Goal: Transaction & Acquisition: Purchase product/service

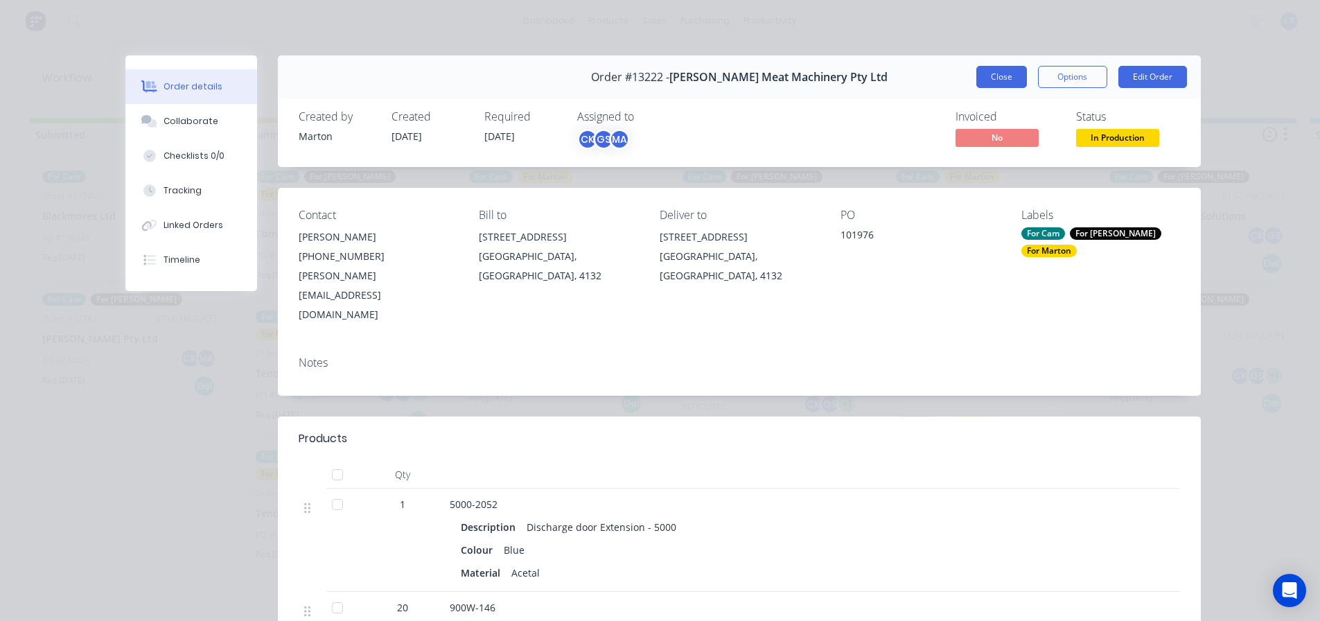
click at [1006, 80] on button "Close" at bounding box center [1002, 77] width 51 height 22
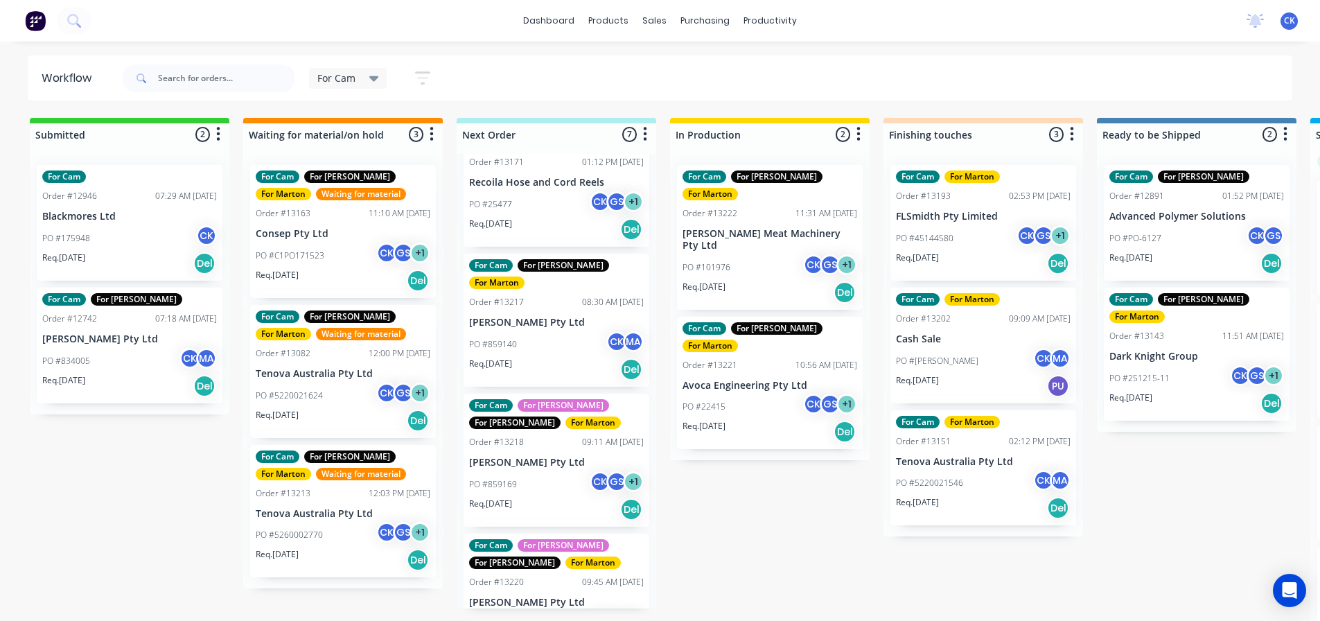
scroll to position [443, 0]
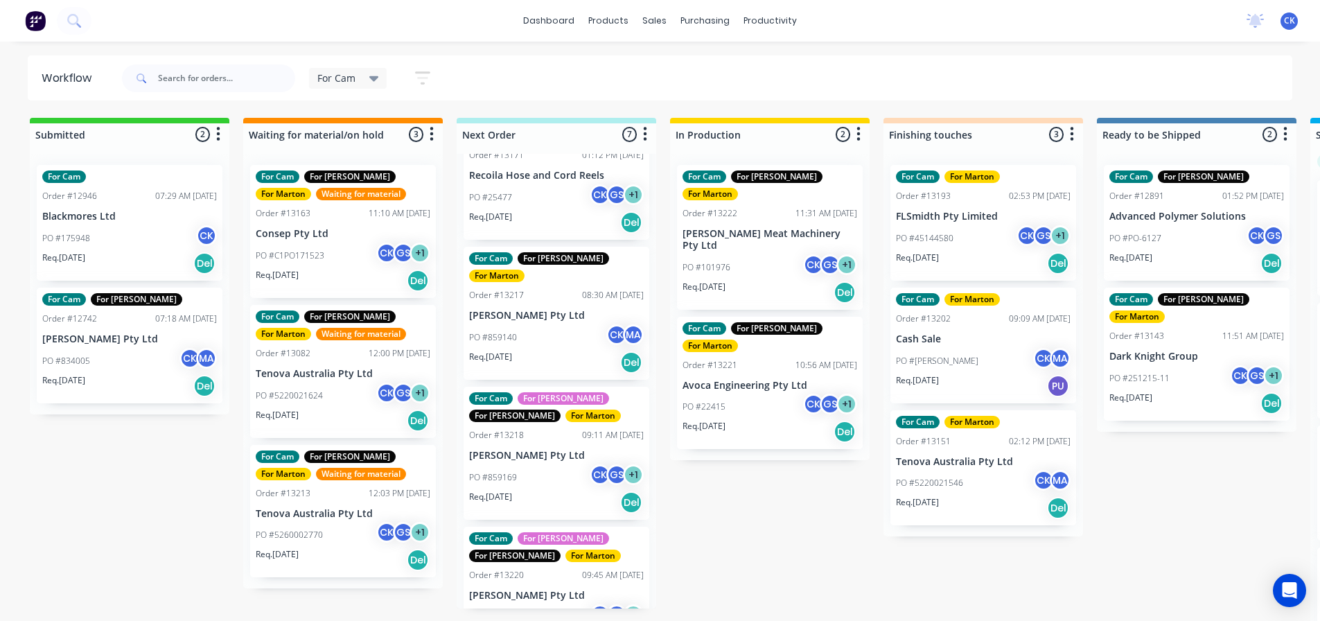
click at [578, 310] on p "[PERSON_NAME] Pty Ltd" at bounding box center [556, 316] width 175 height 12
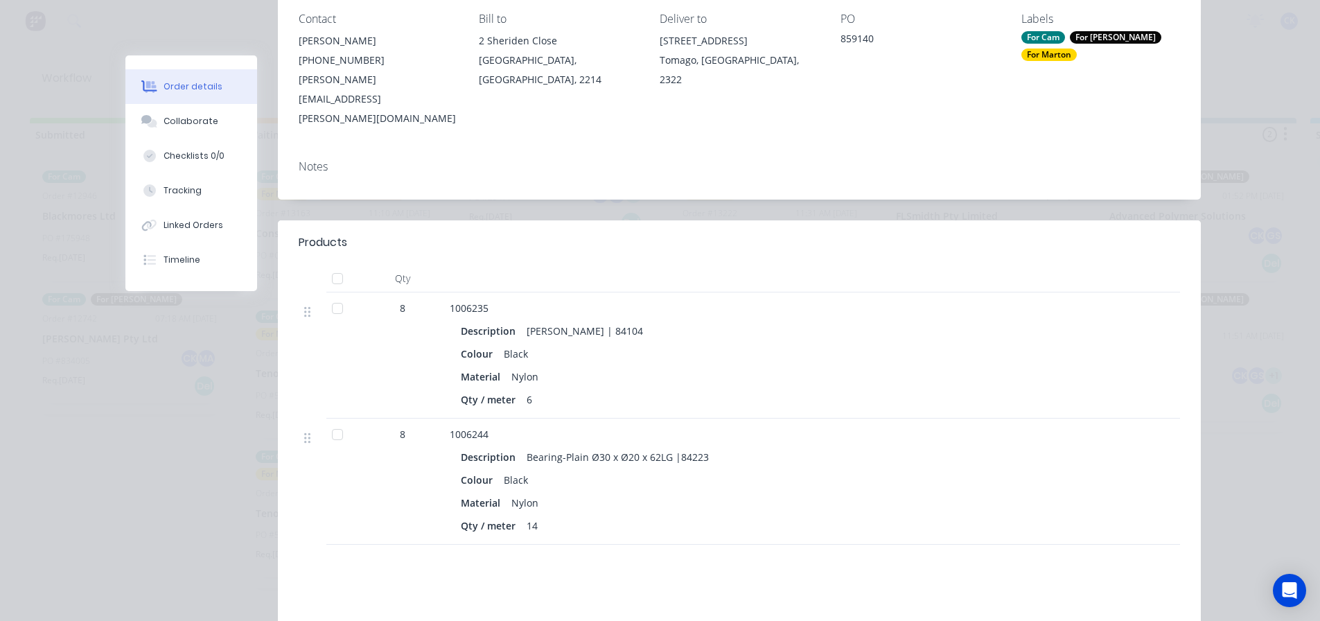
scroll to position [208, 0]
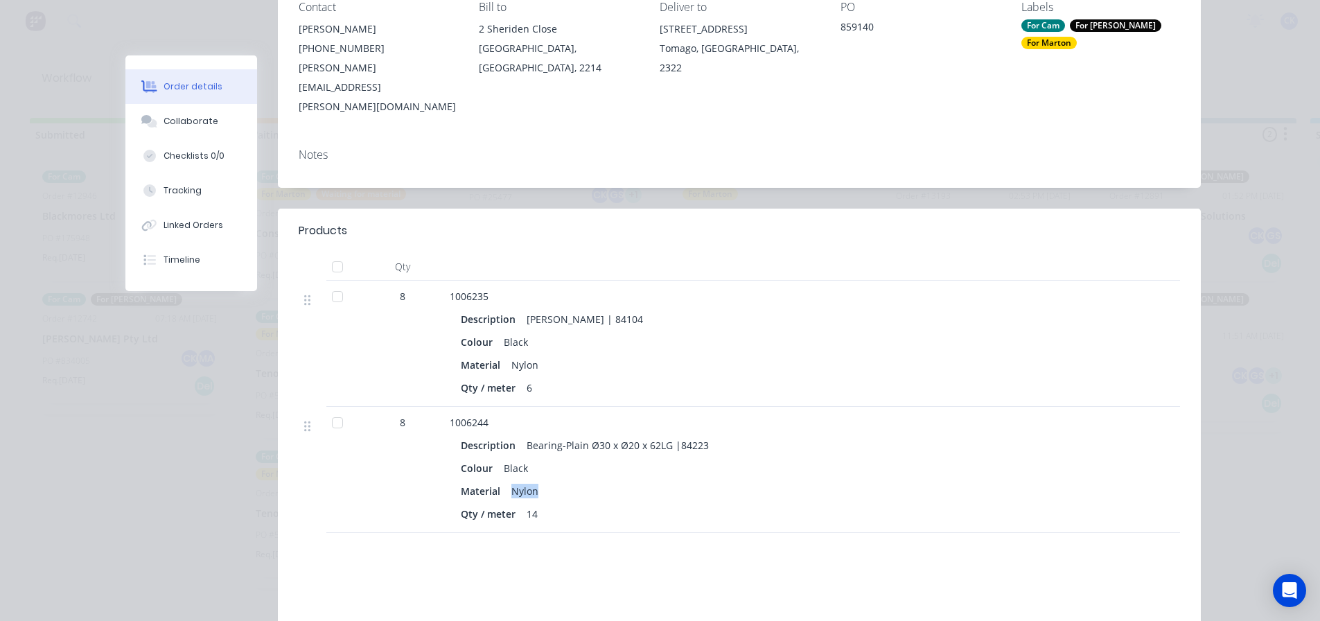
drag, startPoint x: 532, startPoint y: 453, endPoint x: 507, endPoint y: 442, distance: 27.0
click at [507, 481] on div "Nylon" at bounding box center [525, 491] width 38 height 20
drag, startPoint x: 534, startPoint y: 324, endPoint x: 504, endPoint y: 307, distance: 34.7
click at [504, 307] on div "Description [PERSON_NAME] | 84104 Colour Black Material Nylon Qty / meter 6" at bounding box center [721, 351] width 543 height 91
click at [512, 332] on div "Black" at bounding box center [515, 342] width 35 height 20
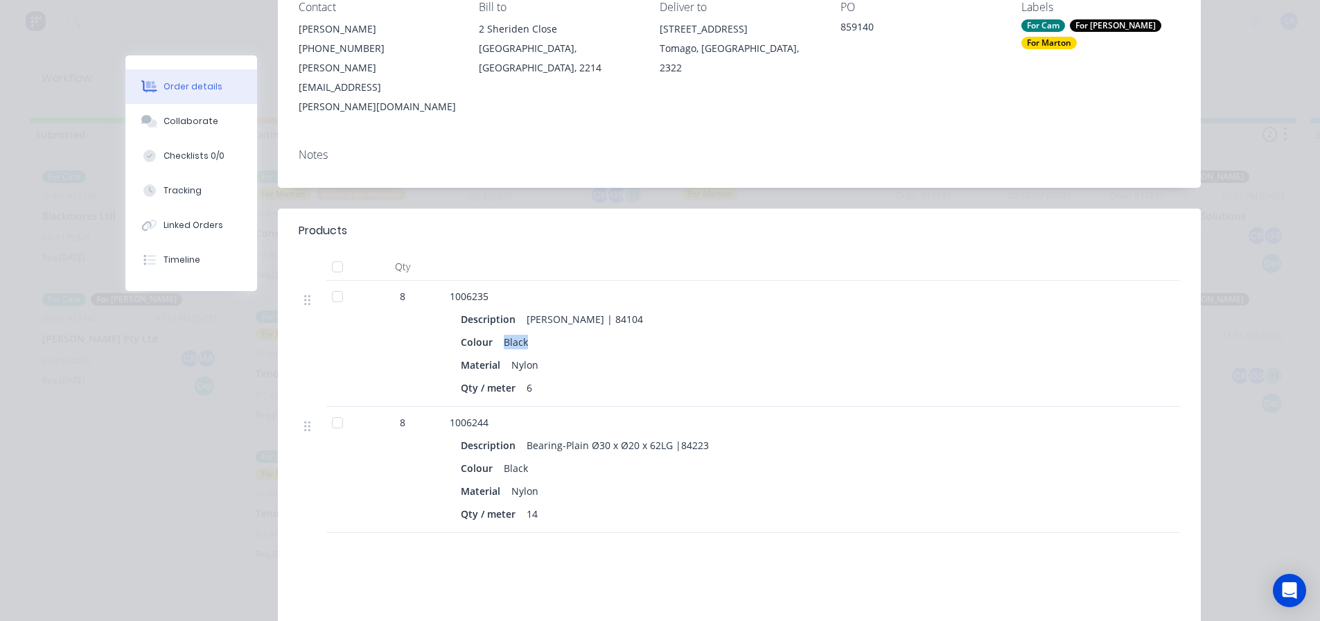
drag, startPoint x: 531, startPoint y: 308, endPoint x: 499, endPoint y: 304, distance: 32.2
click at [499, 332] on div "Colour Black" at bounding box center [721, 342] width 521 height 20
click at [526, 332] on div "Black" at bounding box center [515, 342] width 35 height 20
drag, startPoint x: 523, startPoint y: 303, endPoint x: 500, endPoint y: 303, distance: 22.9
click at [500, 332] on div "Colour Black" at bounding box center [721, 342] width 521 height 20
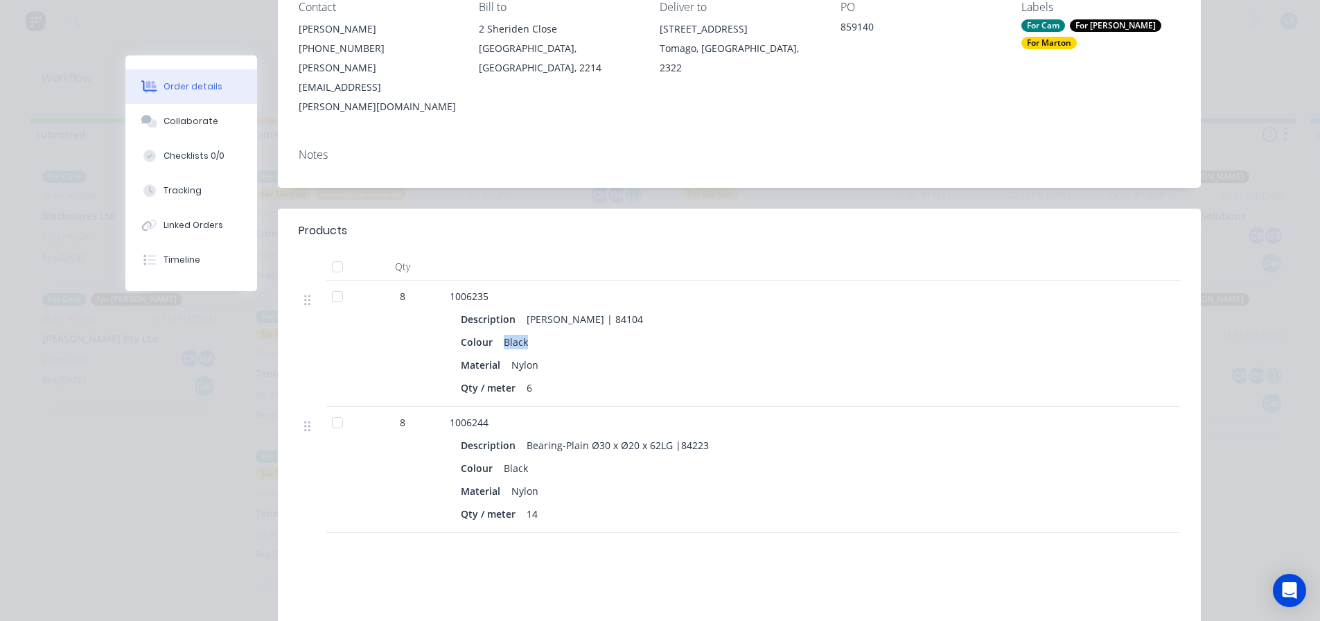
click at [518, 332] on div "Black" at bounding box center [515, 342] width 35 height 20
drag, startPoint x: 520, startPoint y: 302, endPoint x: 500, endPoint y: 302, distance: 20.1
click at [500, 332] on div "Black" at bounding box center [515, 342] width 35 height 20
click at [522, 332] on div "Black" at bounding box center [515, 342] width 35 height 20
click at [517, 332] on div "Black" at bounding box center [515, 342] width 35 height 20
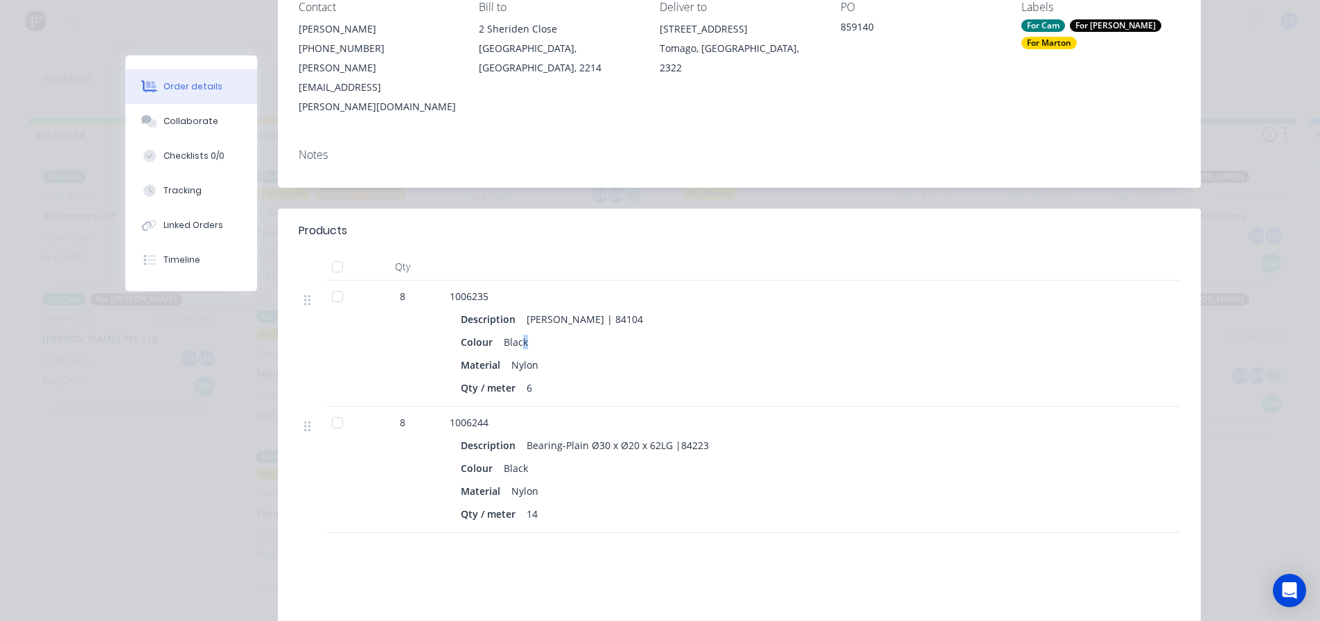
click at [520, 332] on div "Black" at bounding box center [515, 342] width 35 height 20
drag, startPoint x: 543, startPoint y: 335, endPoint x: 494, endPoint y: 293, distance: 63.9
click at [494, 306] on div "Description [PERSON_NAME] | 84104 Colour Black Material Nylon Qty / meter 6" at bounding box center [721, 351] width 543 height 91
click at [506, 309] on div "Description" at bounding box center [491, 319] width 60 height 20
click at [200, 128] on button "Collaborate" at bounding box center [191, 121] width 132 height 35
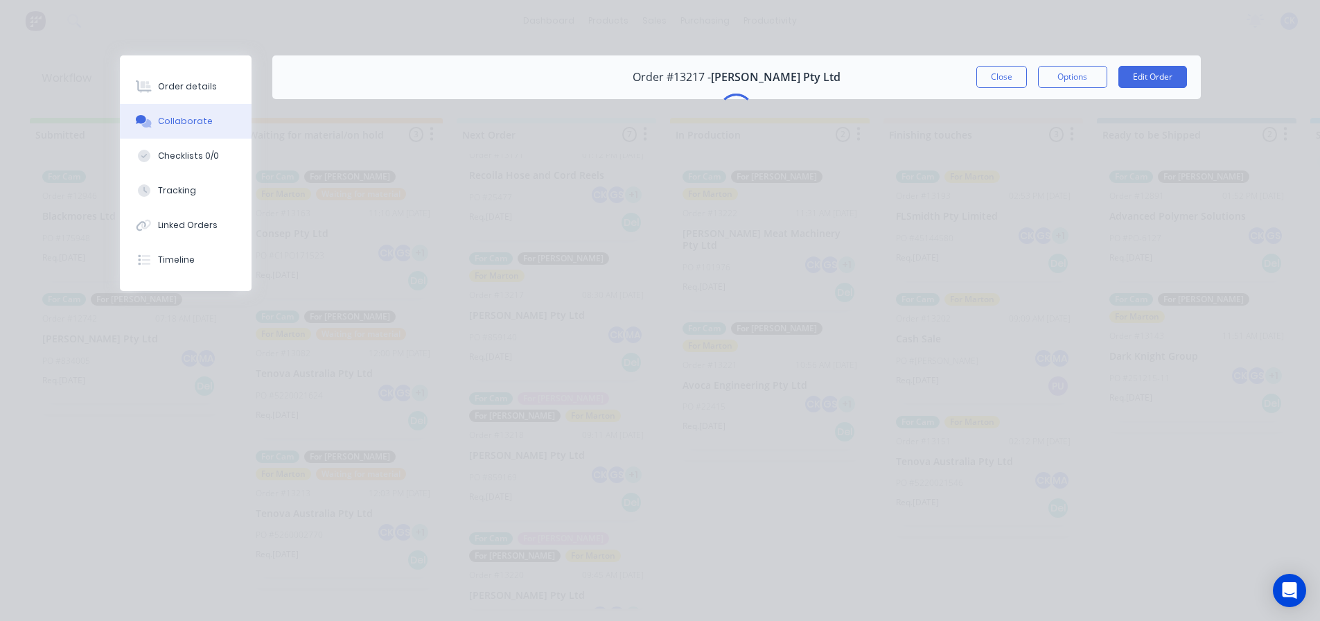
scroll to position [0, 0]
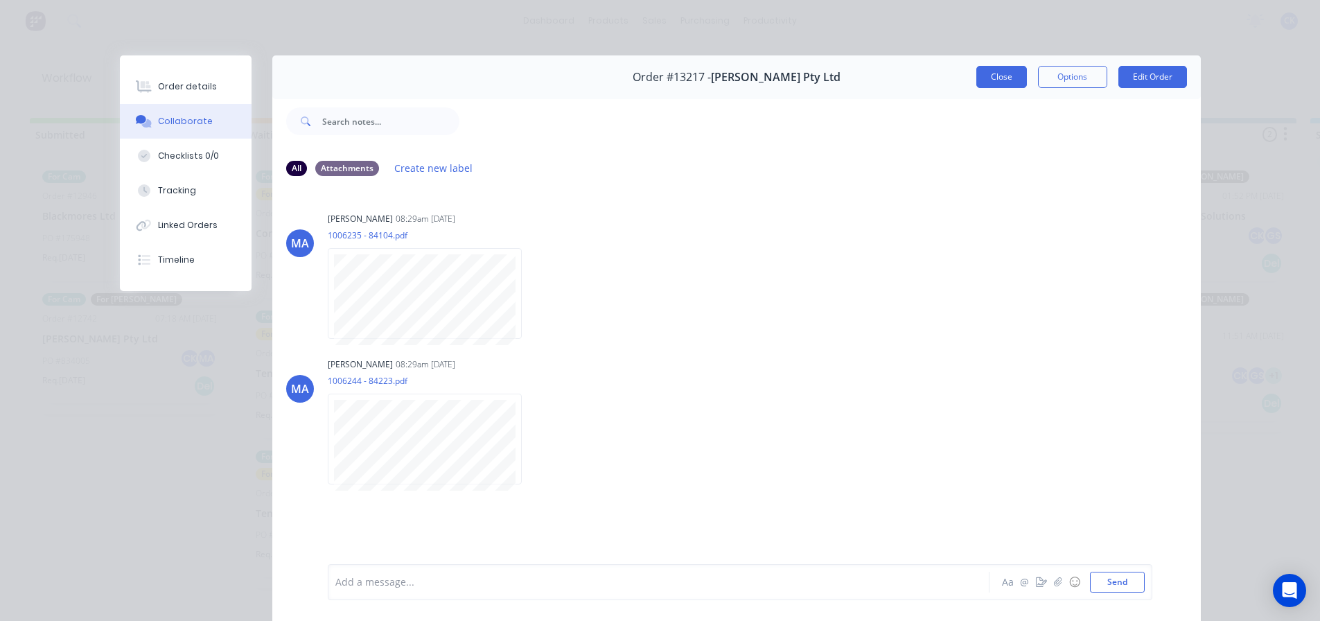
click at [1013, 87] on button "Close" at bounding box center [1002, 77] width 51 height 22
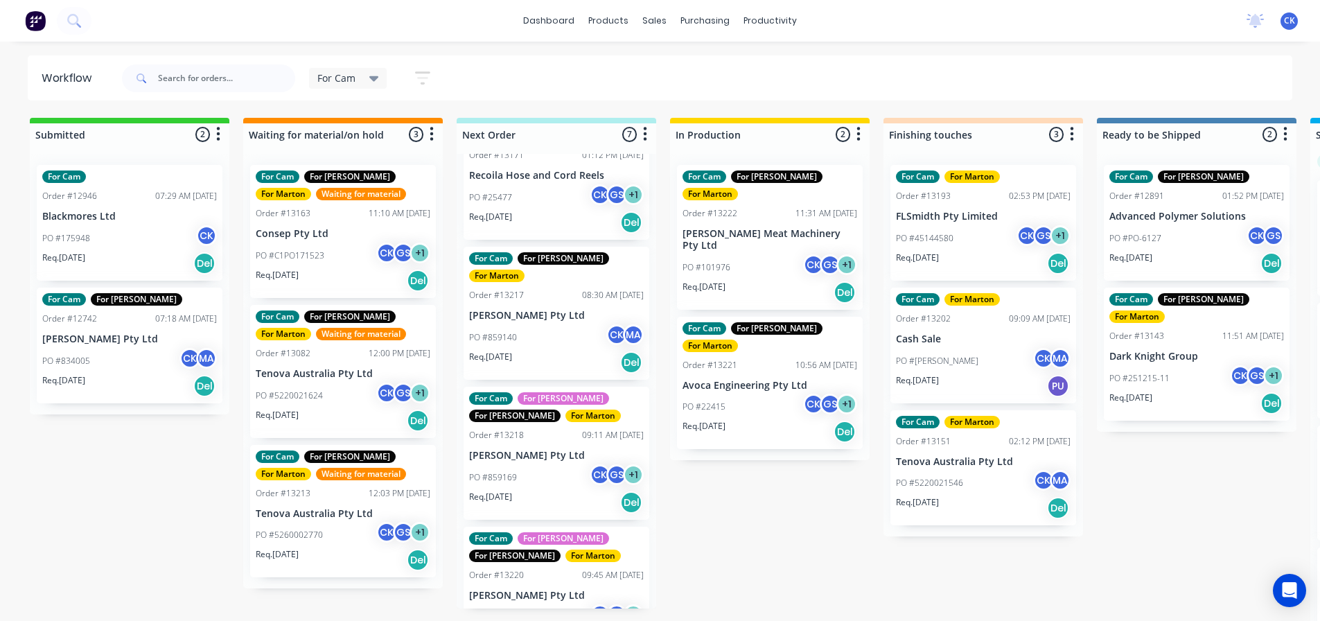
click at [552, 464] on div "PO #859169 CK GS + 1" at bounding box center [556, 477] width 175 height 26
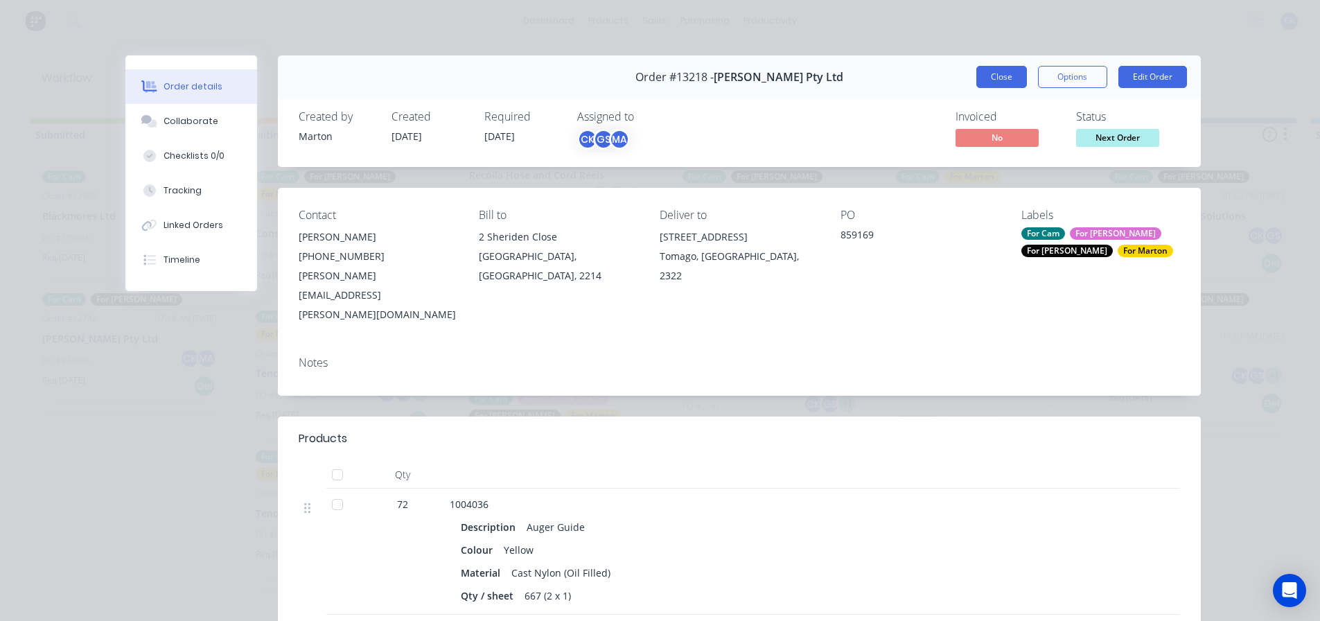
click at [990, 79] on button "Close" at bounding box center [1002, 77] width 51 height 22
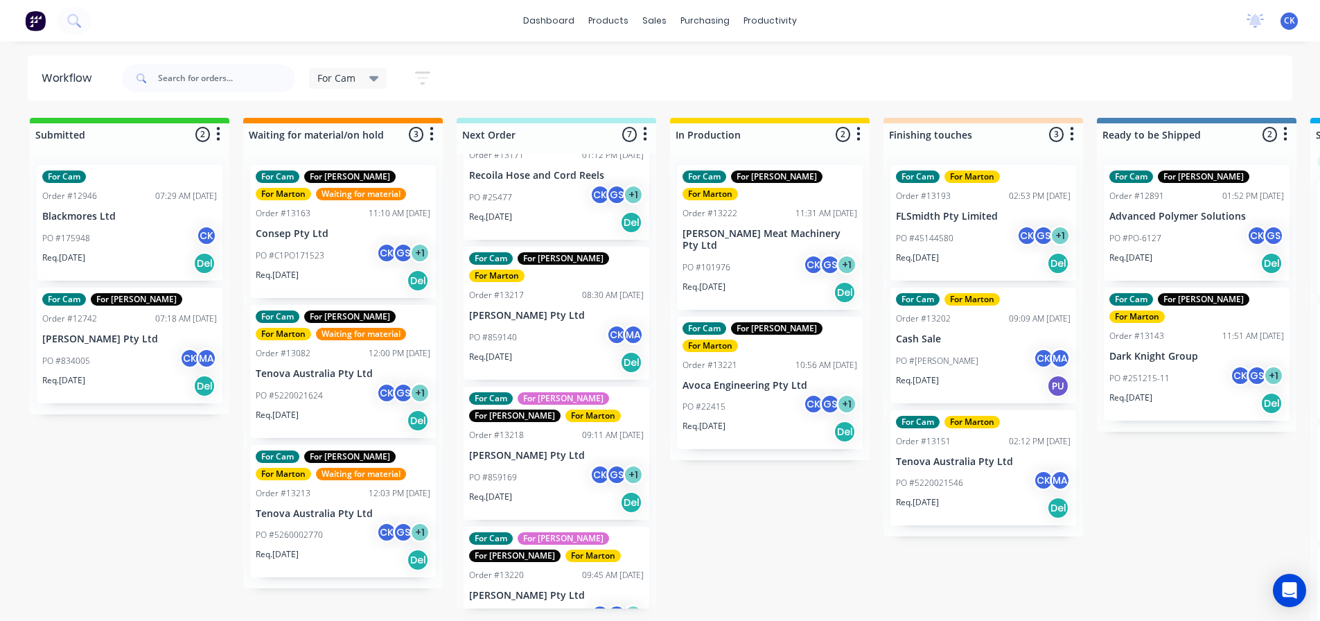
click at [527, 491] on div "Req. [DATE] Del" at bounding box center [556, 503] width 175 height 24
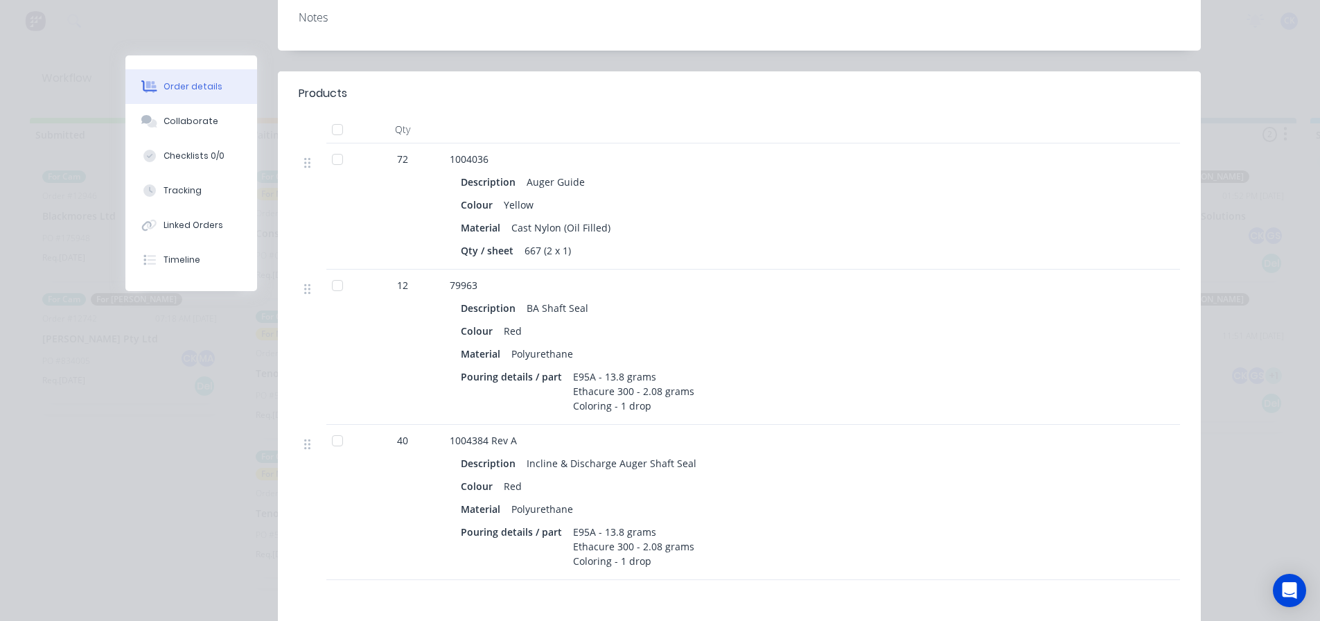
scroll to position [347, 0]
drag, startPoint x: 652, startPoint y: 437, endPoint x: 320, endPoint y: 444, distance: 332.1
click at [320, 444] on div at bounding box center [313, 501] width 28 height 155
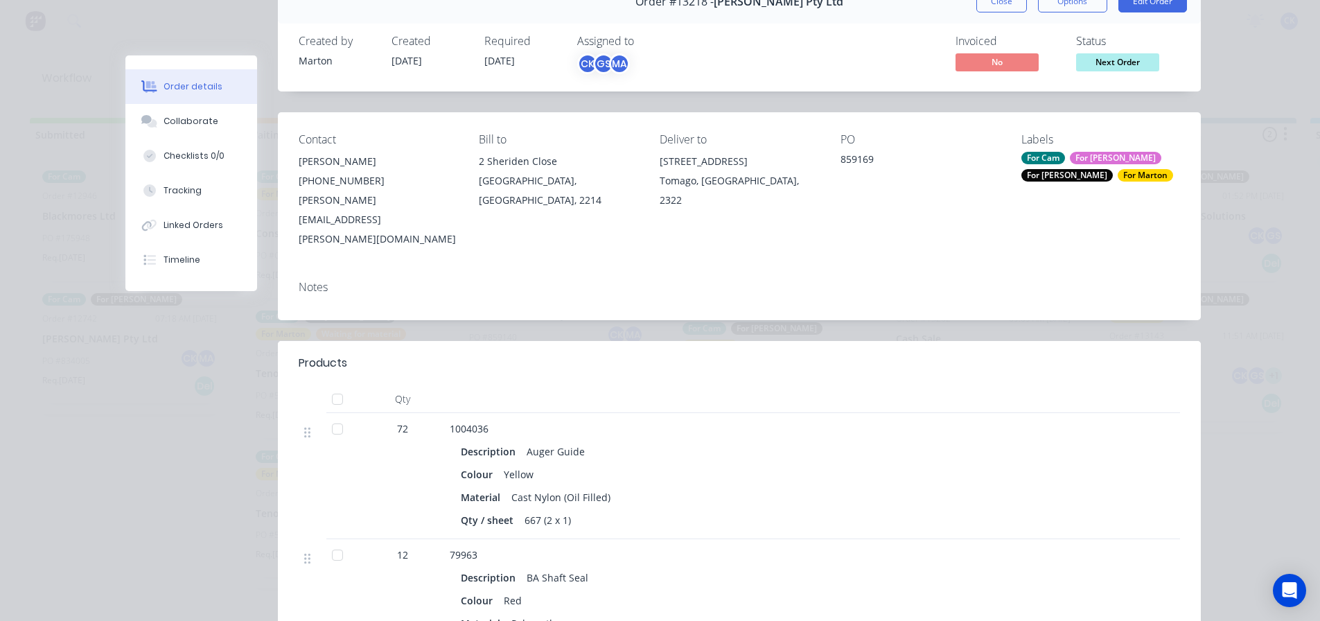
scroll to position [0, 0]
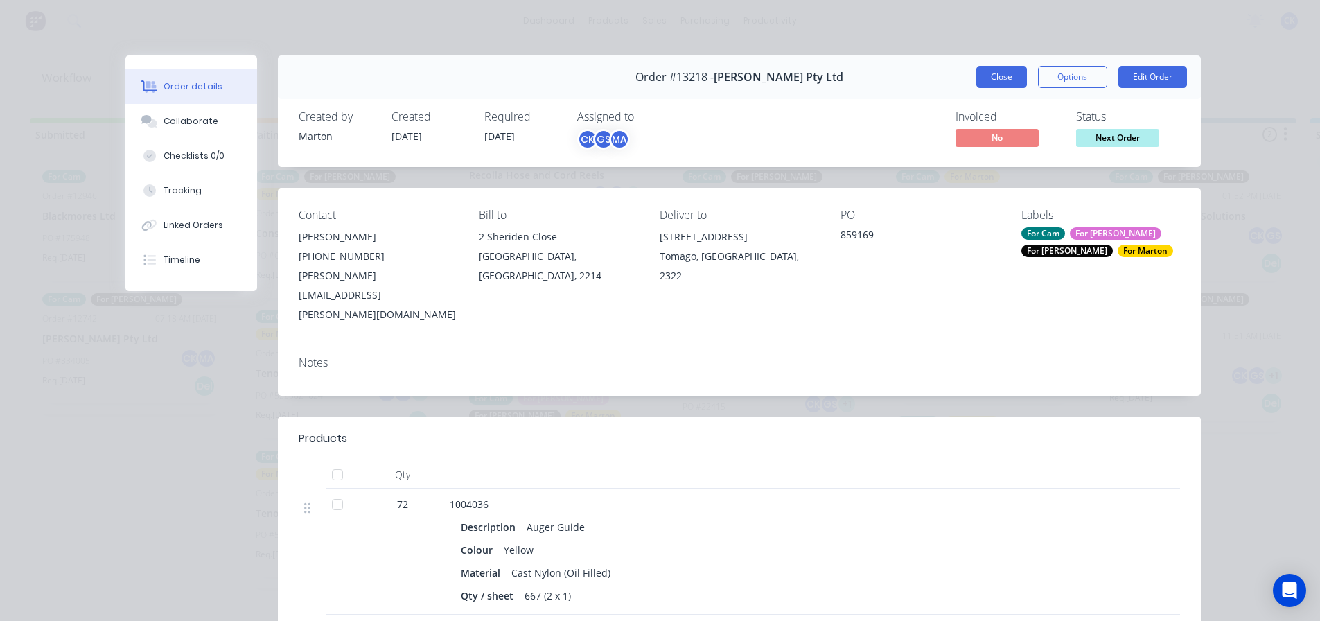
click at [1005, 83] on button "Close" at bounding box center [1002, 77] width 51 height 22
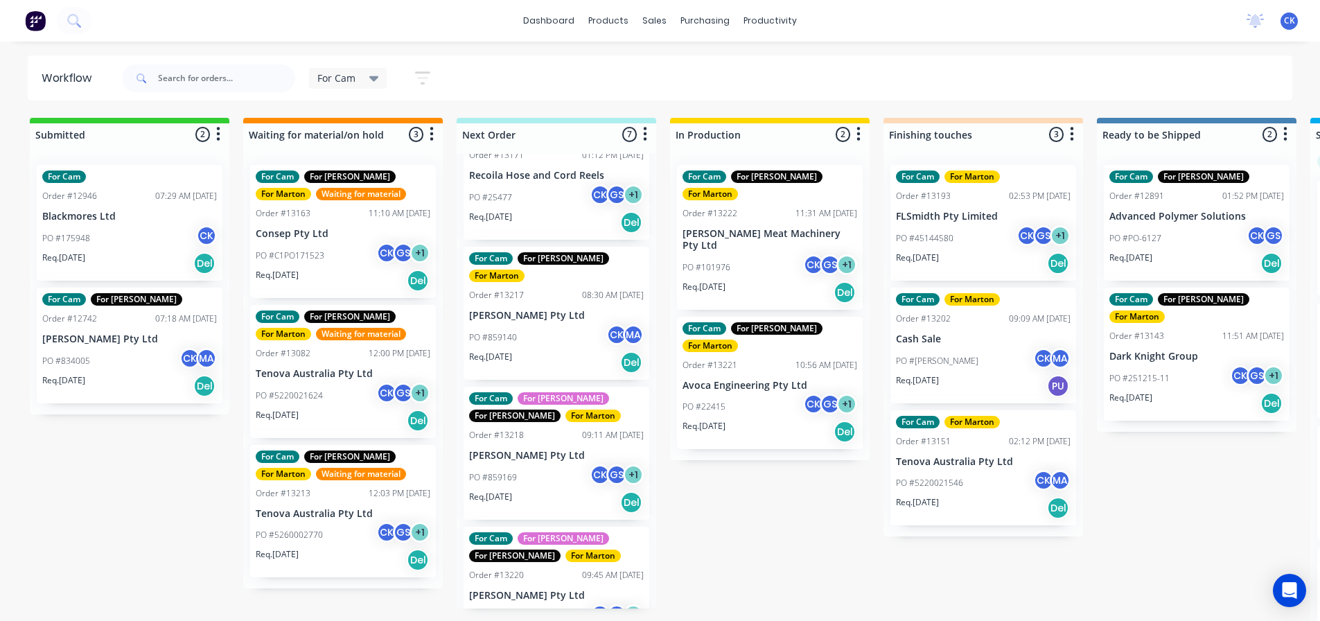
click at [792, 254] on div "PO #101976 CK GS + 1" at bounding box center [770, 267] width 175 height 26
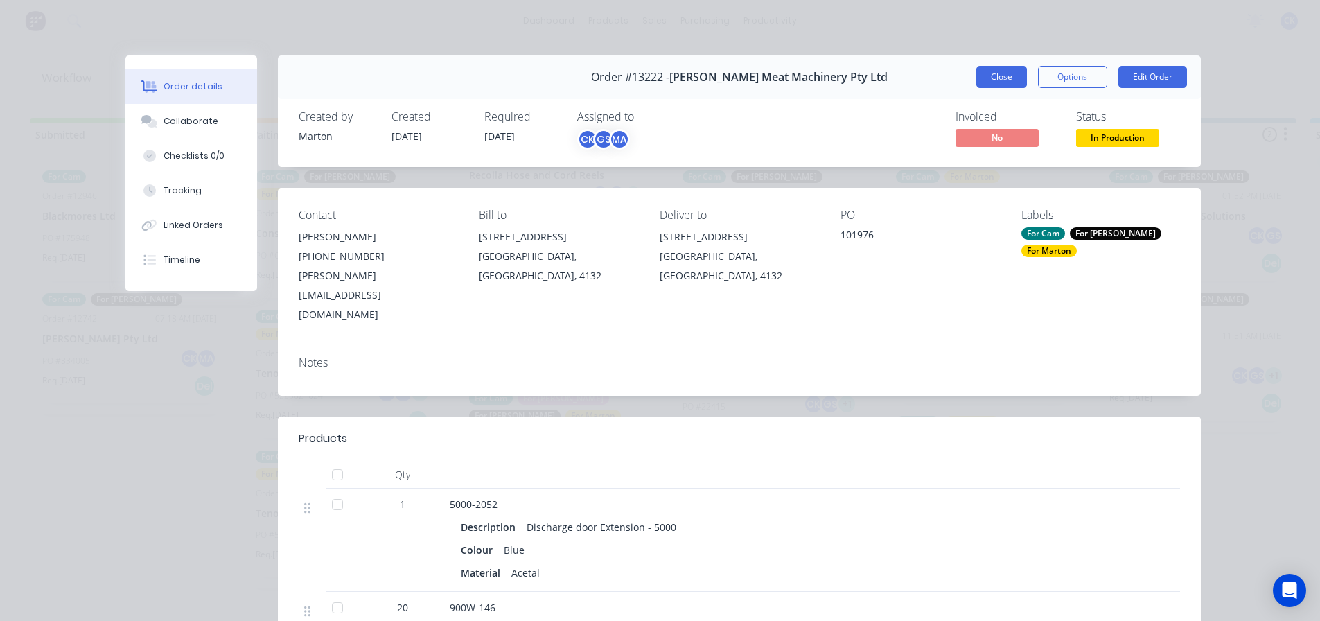
click at [993, 72] on button "Close" at bounding box center [1002, 77] width 51 height 22
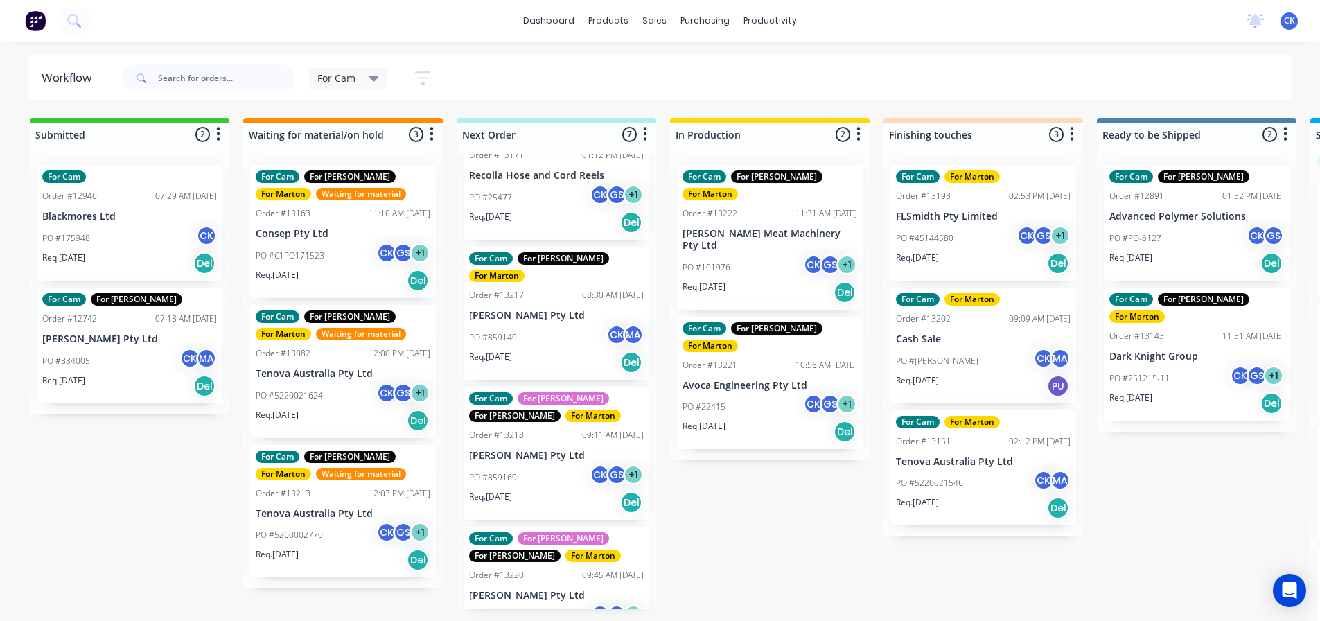
click at [948, 200] on div "Order #13193" at bounding box center [923, 196] width 55 height 12
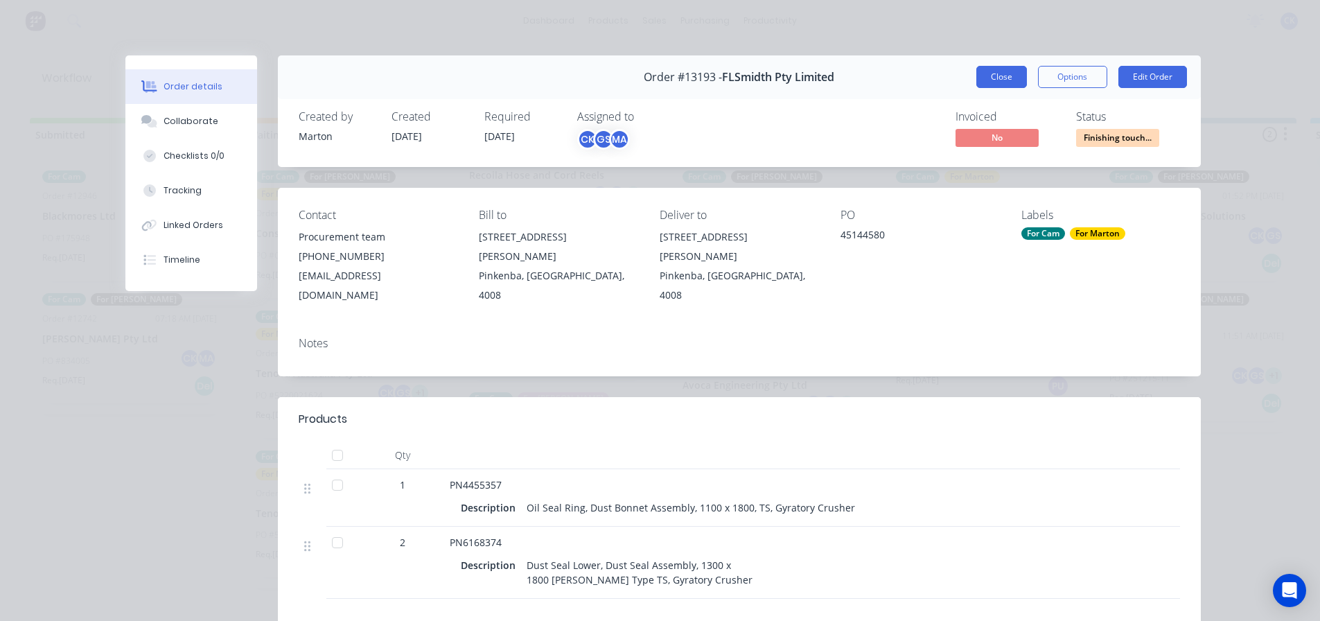
click at [985, 82] on button "Close" at bounding box center [1002, 77] width 51 height 22
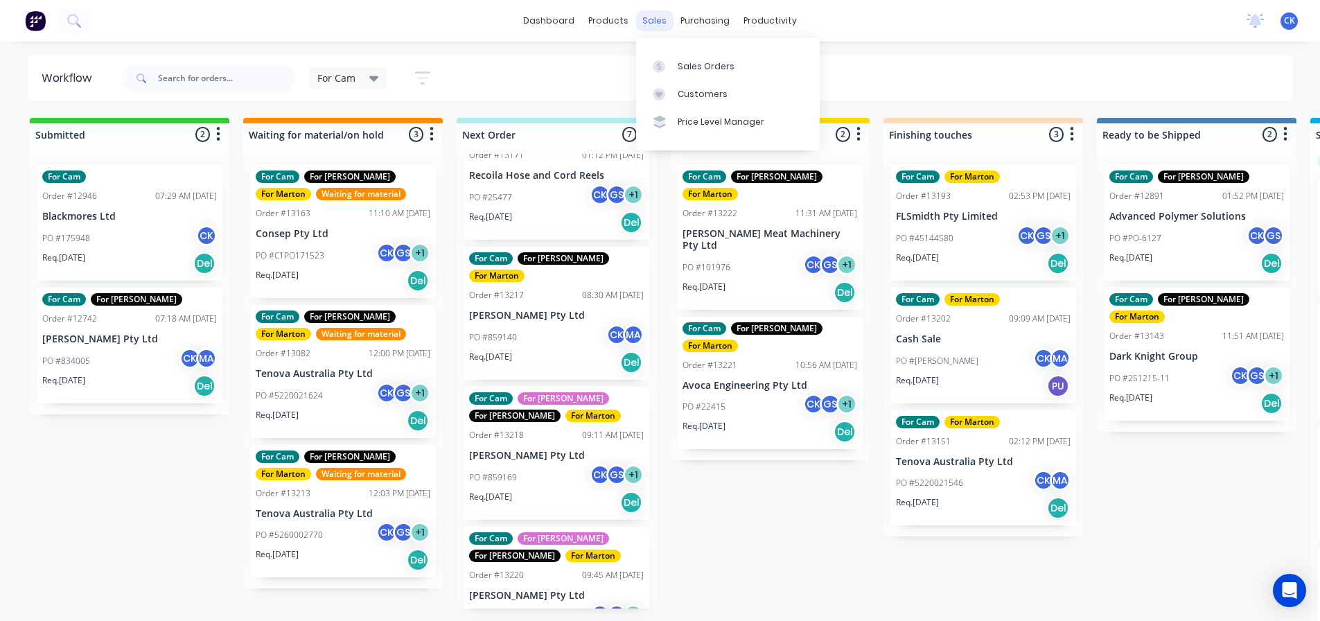
click at [652, 21] on div "sales" at bounding box center [655, 20] width 38 height 21
click at [665, 56] on link "Sales Orders" at bounding box center [728, 66] width 184 height 28
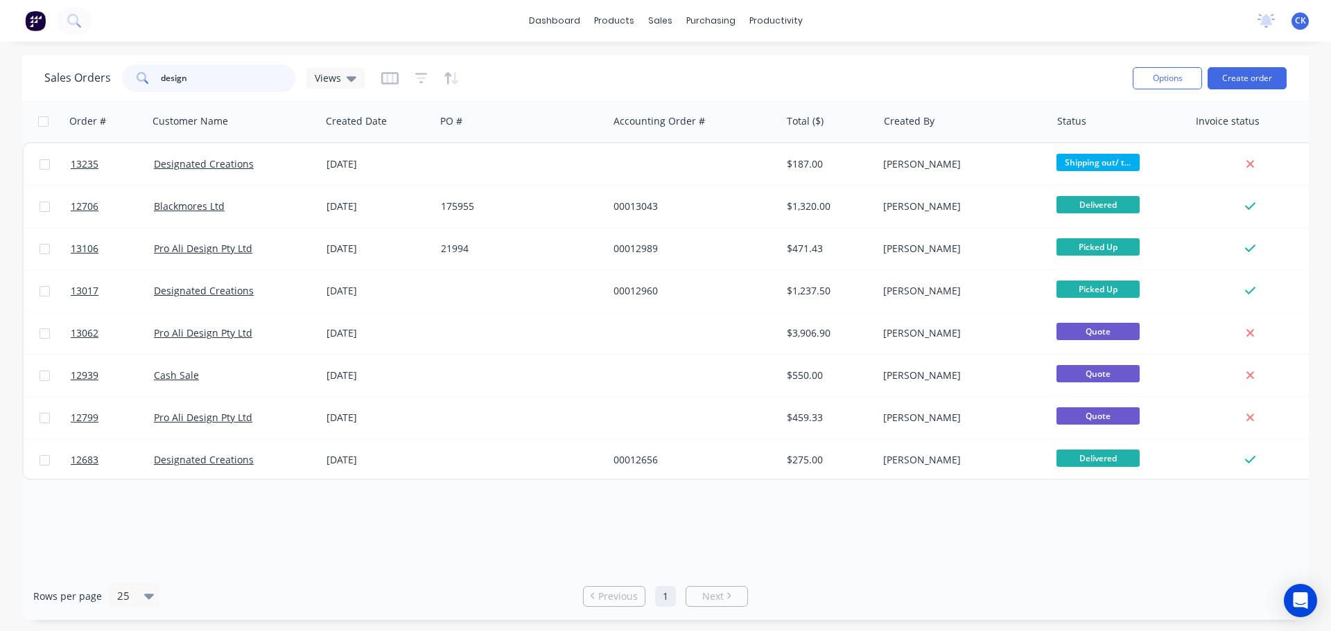
drag, startPoint x: 226, startPoint y: 76, endPoint x: 36, endPoint y: 80, distance: 189.9
click at [36, 80] on div "Sales Orders design Views Options Create order" at bounding box center [665, 77] width 1286 height 45
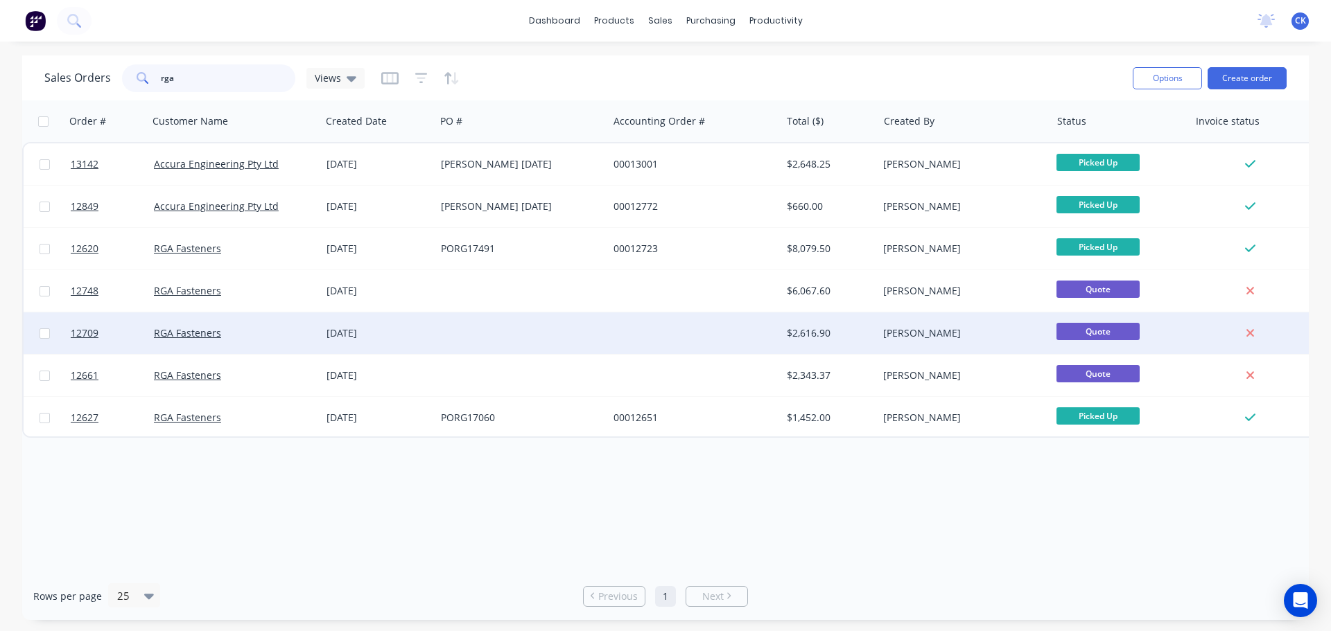
type input "rga"
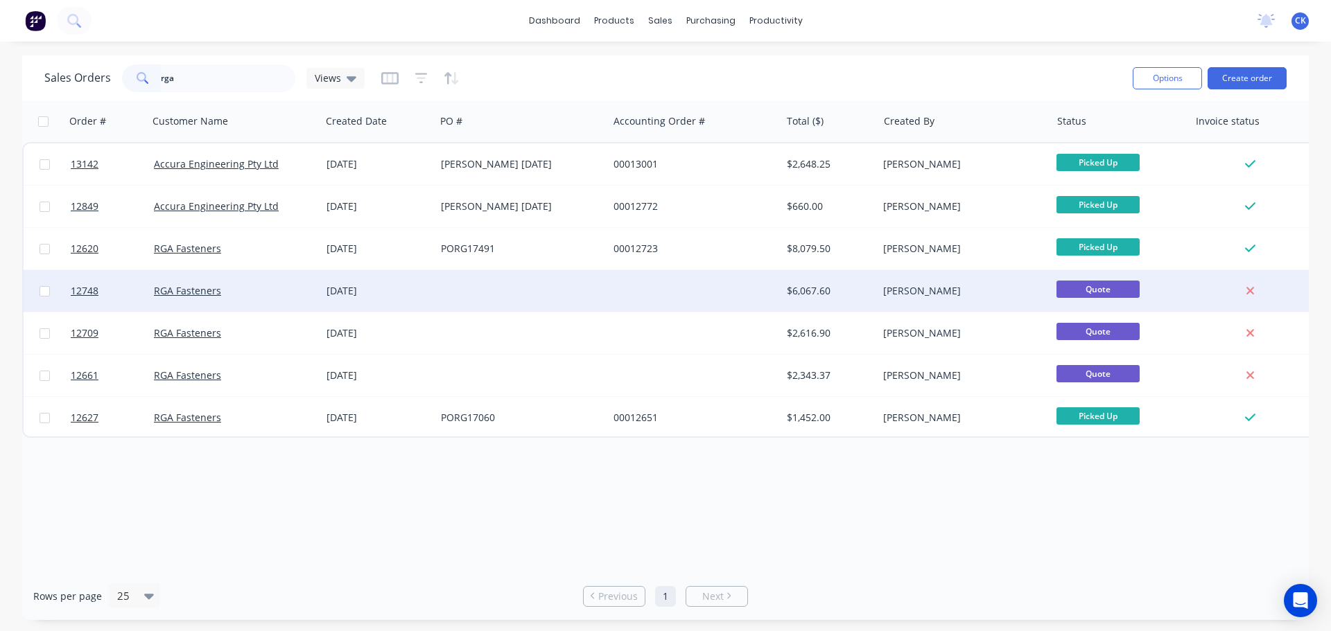
click at [720, 297] on div at bounding box center [694, 291] width 173 height 42
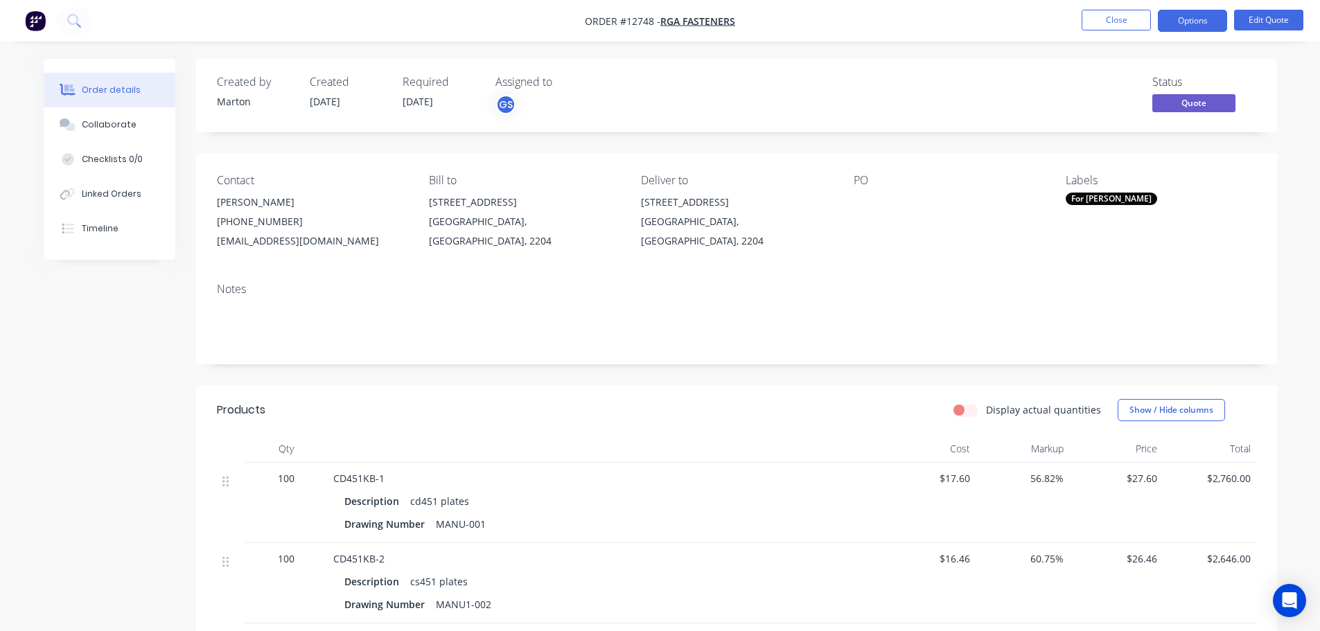
scroll to position [69, 0]
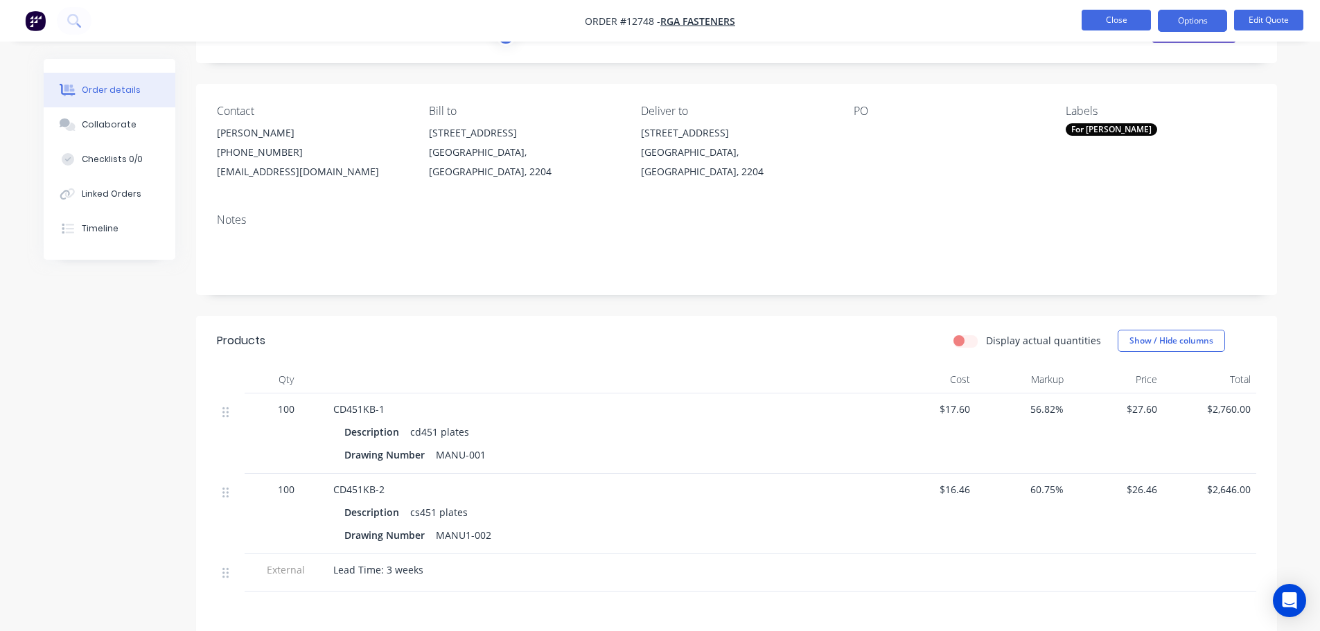
click at [1122, 25] on button "Close" at bounding box center [1116, 20] width 69 height 21
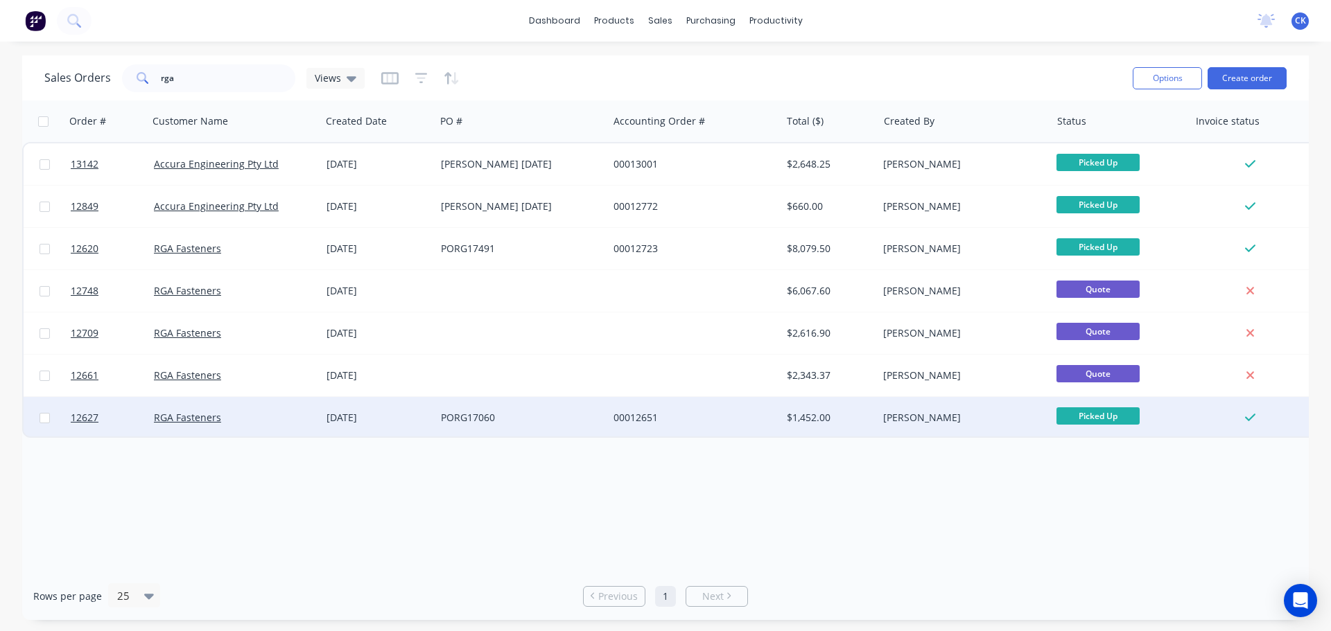
click at [507, 410] on div "PORG17060" at bounding box center [521, 418] width 173 height 42
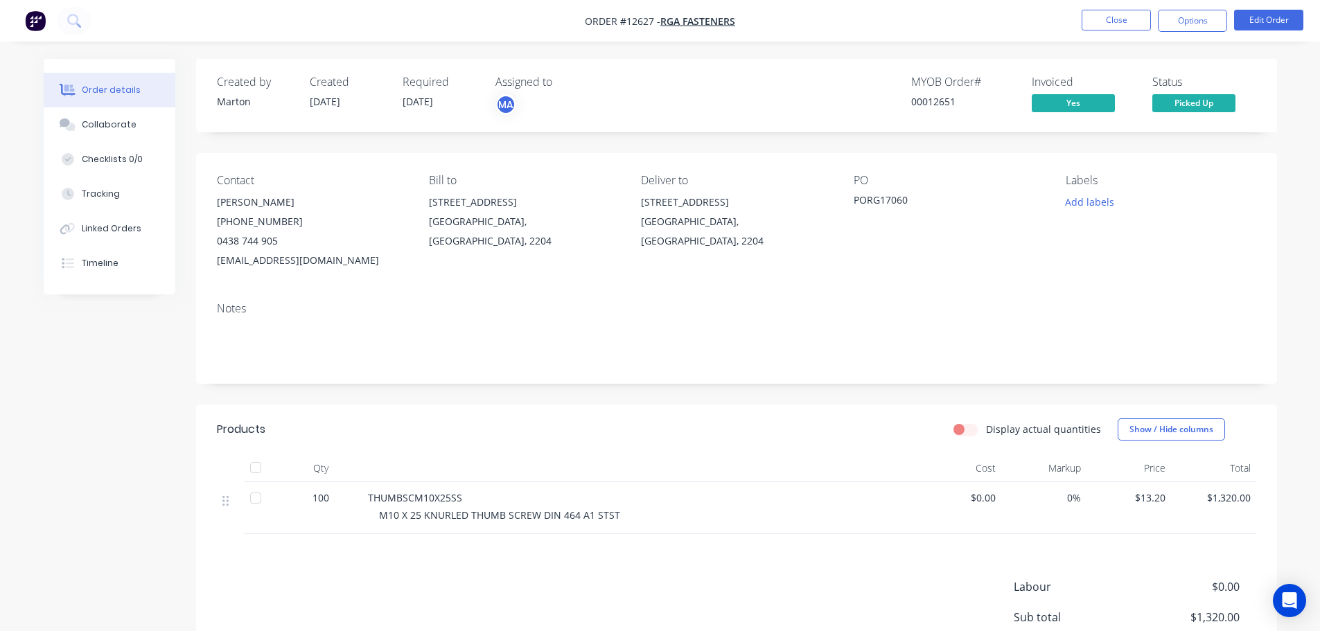
click at [1108, 32] on nav "Order #12627 - RGA Fasteners Close Options Edit Order" at bounding box center [660, 21] width 1320 height 42
click at [1110, 27] on button "Close" at bounding box center [1116, 20] width 69 height 21
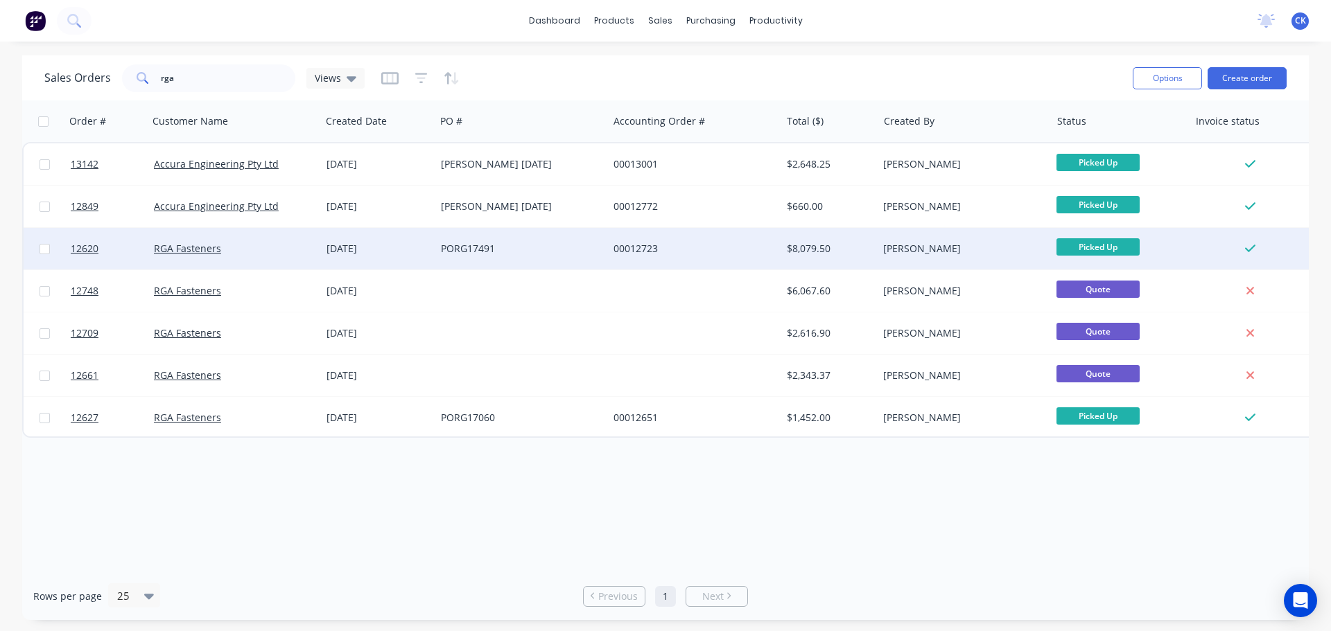
click at [706, 242] on div "00012723" at bounding box center [690, 249] width 154 height 14
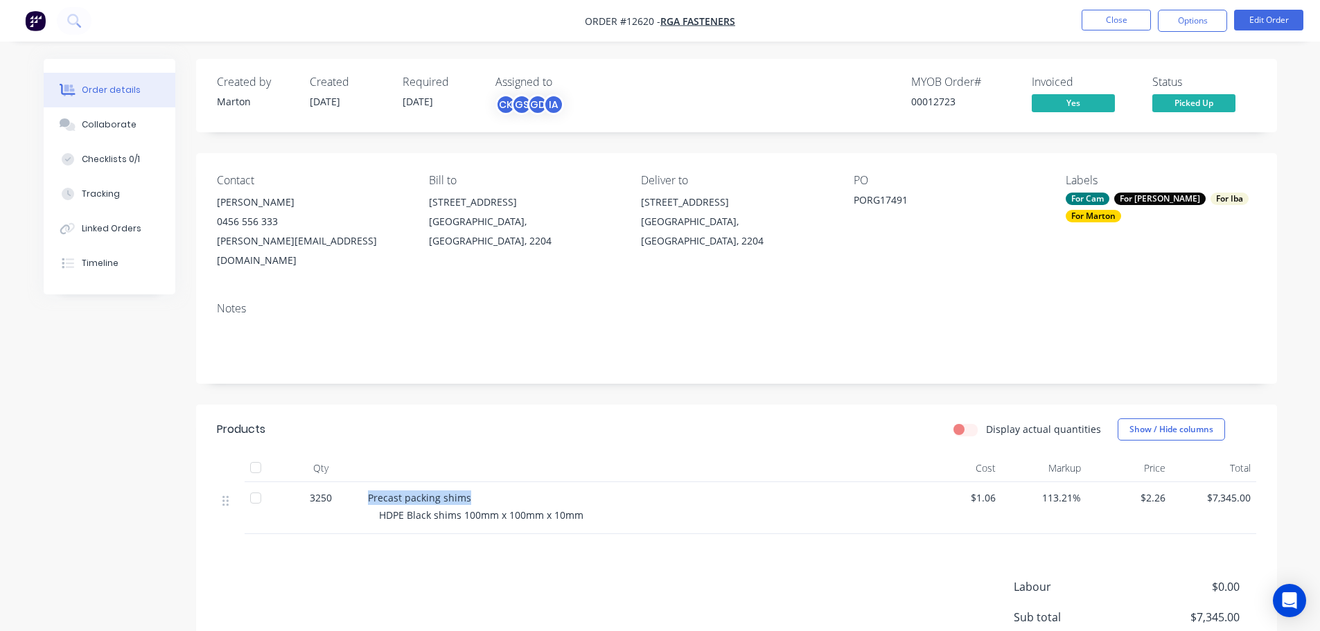
drag, startPoint x: 474, startPoint y: 480, endPoint x: 367, endPoint y: 478, distance: 106.8
click at [368, 491] on div "Precast packing shims" at bounding box center [639, 498] width 543 height 15
copy span "Precast packing shims"
drag, startPoint x: 591, startPoint y: 500, endPoint x: 379, endPoint y: 496, distance: 212.1
click at [379, 508] on div "HDPE Black shims 100mm x 100mm x 10mm" at bounding box center [645, 515] width 532 height 15
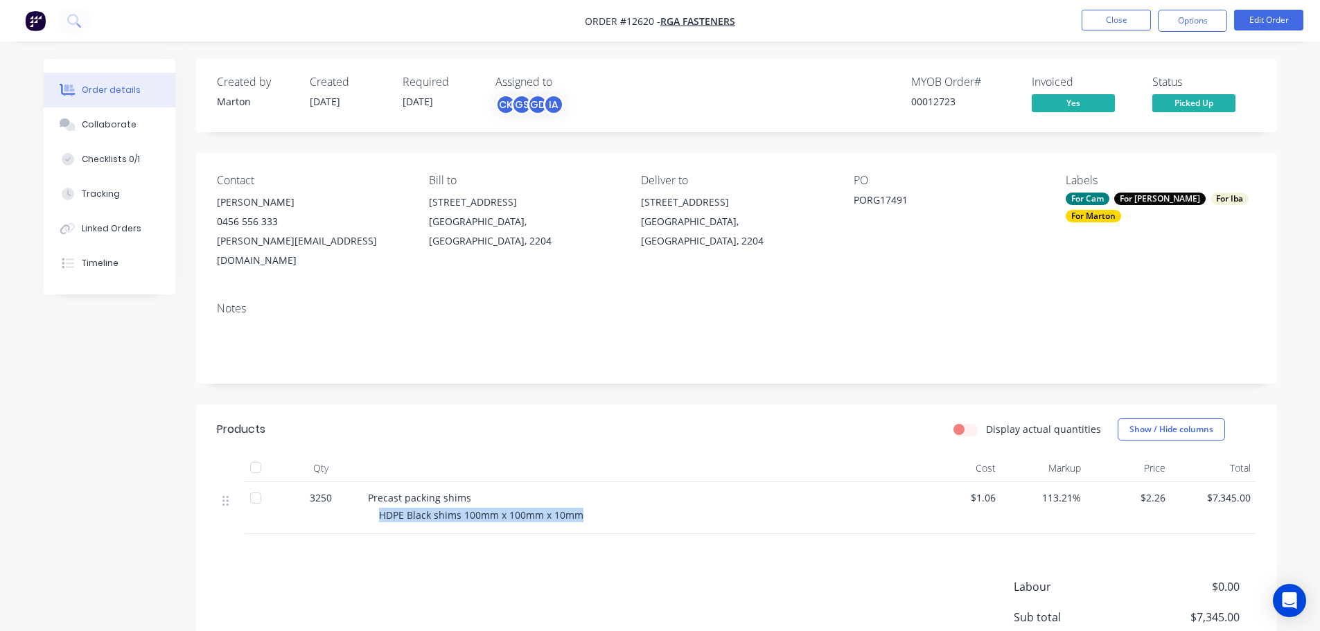
copy span "HDPE Black shims 100mm x 100mm x 10mm"
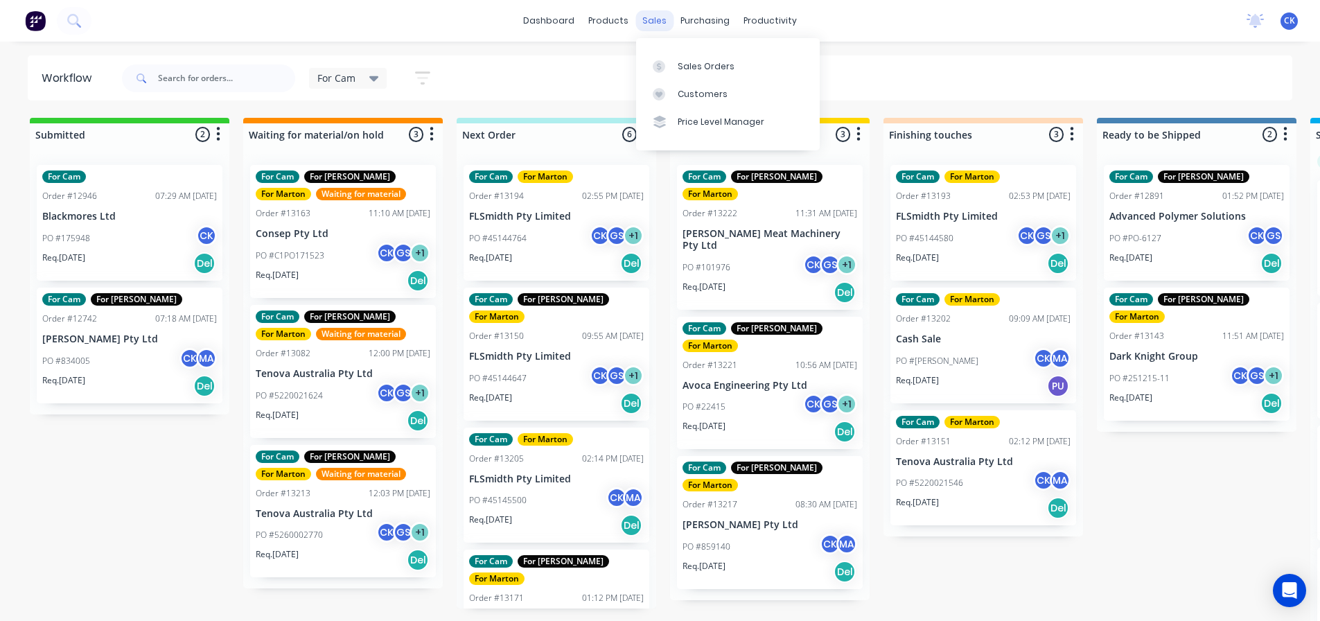
click at [661, 26] on div "sales" at bounding box center [655, 20] width 38 height 21
click at [670, 70] on div at bounding box center [663, 66] width 21 height 12
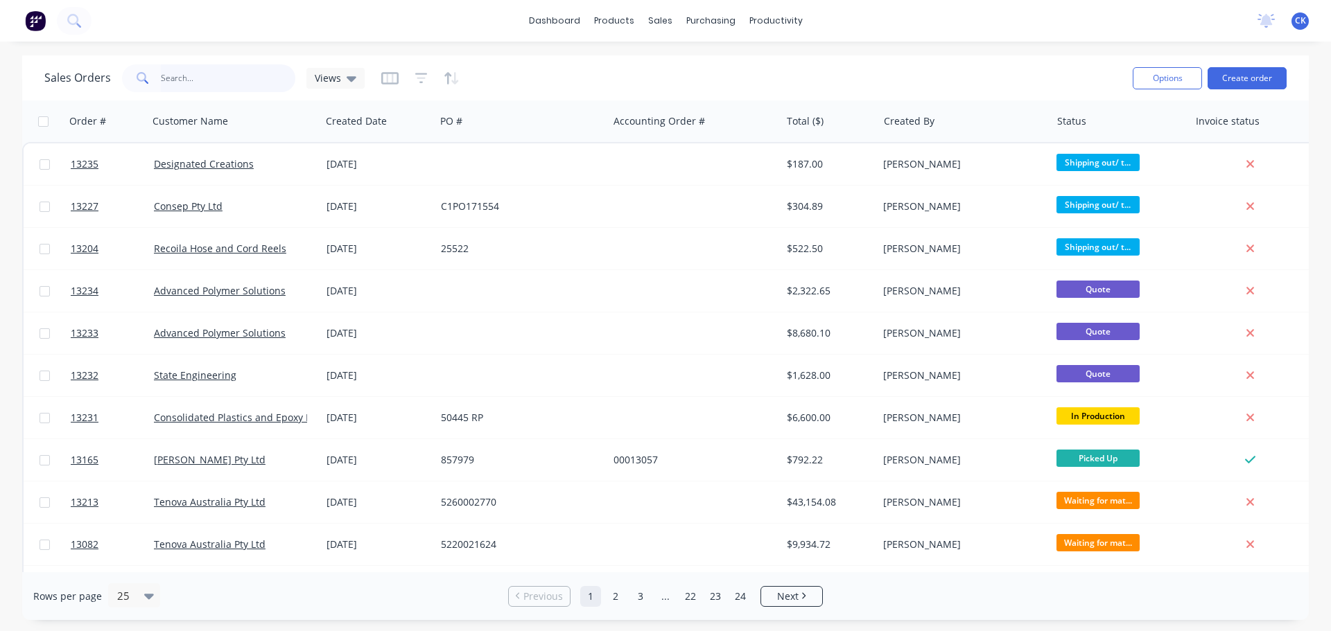
click at [167, 76] on input "text" at bounding box center [228, 78] width 135 height 28
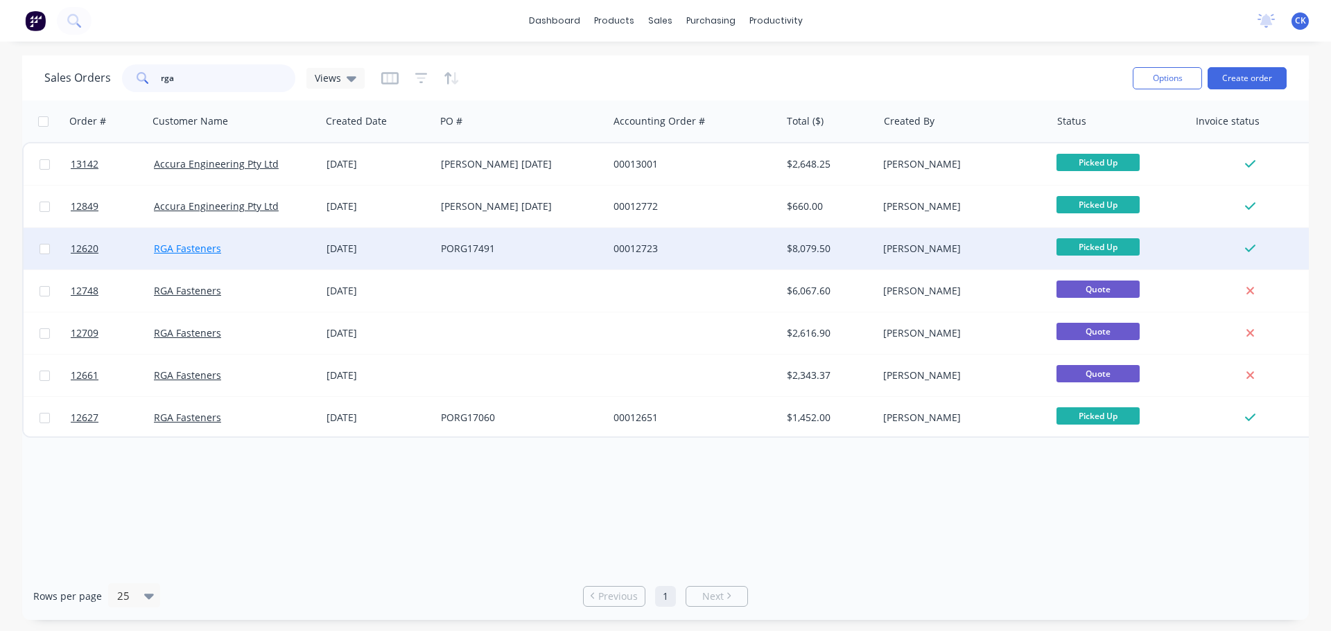
type input "rga"
click at [203, 247] on link "RGA Fasteners" at bounding box center [187, 248] width 67 height 13
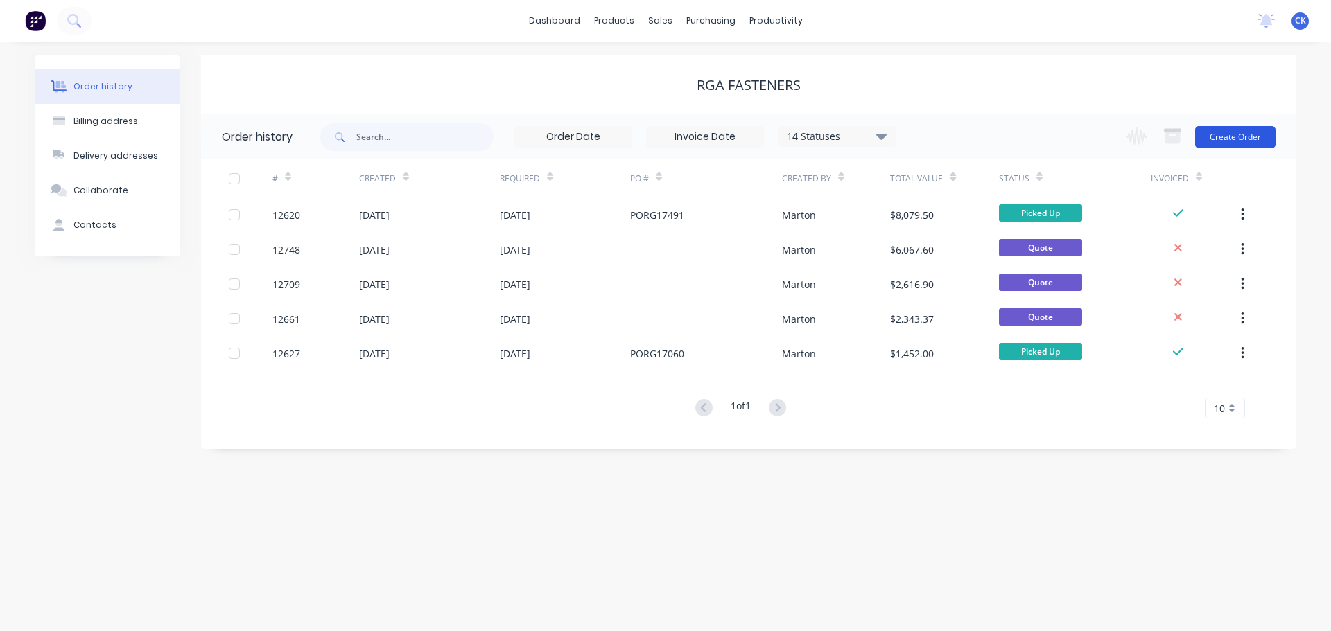
click at [1219, 135] on button "Create Order" at bounding box center [1235, 137] width 80 height 22
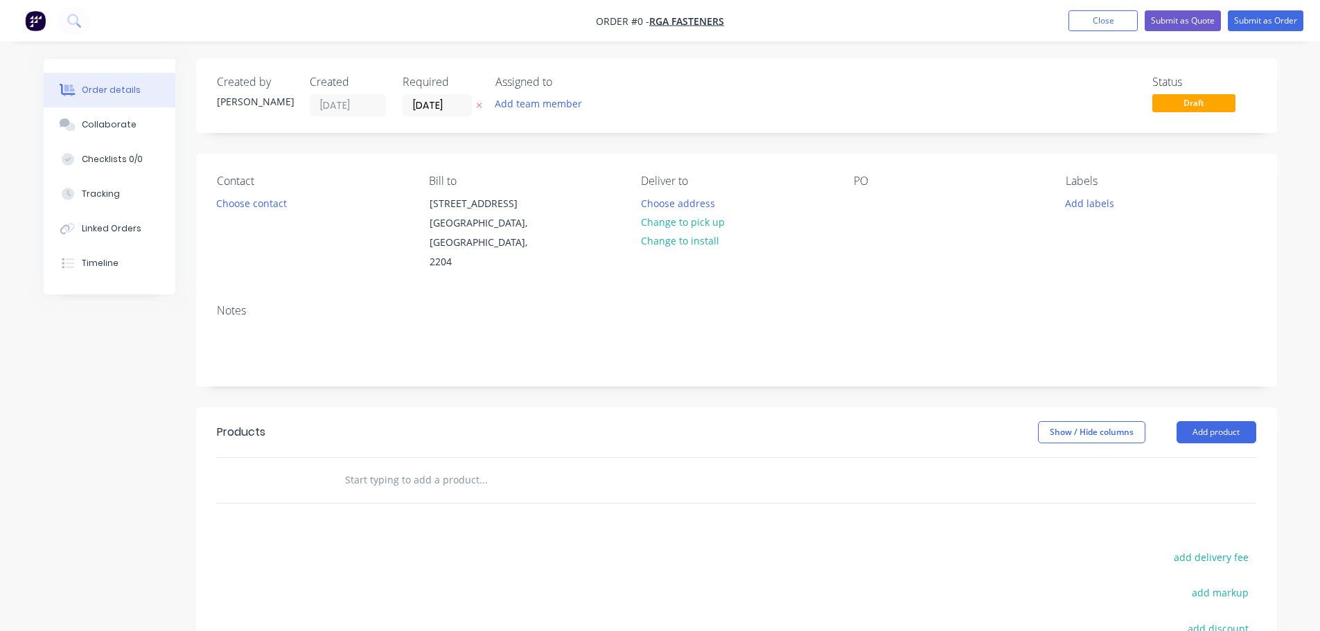
click at [395, 473] on input "text" at bounding box center [482, 480] width 277 height 28
type input "p"
paste input "Precast packing shims"
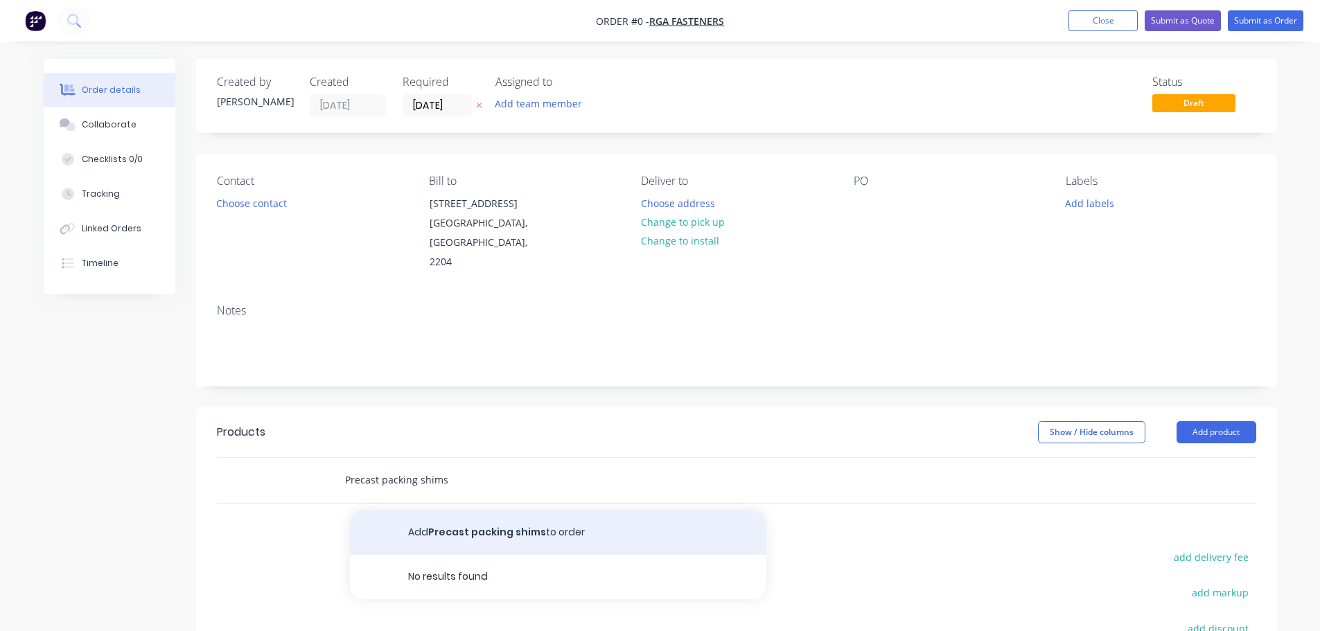
type input "Precast packing shims"
click at [491, 511] on button "Add Precast packing shims to order" at bounding box center [558, 533] width 416 height 44
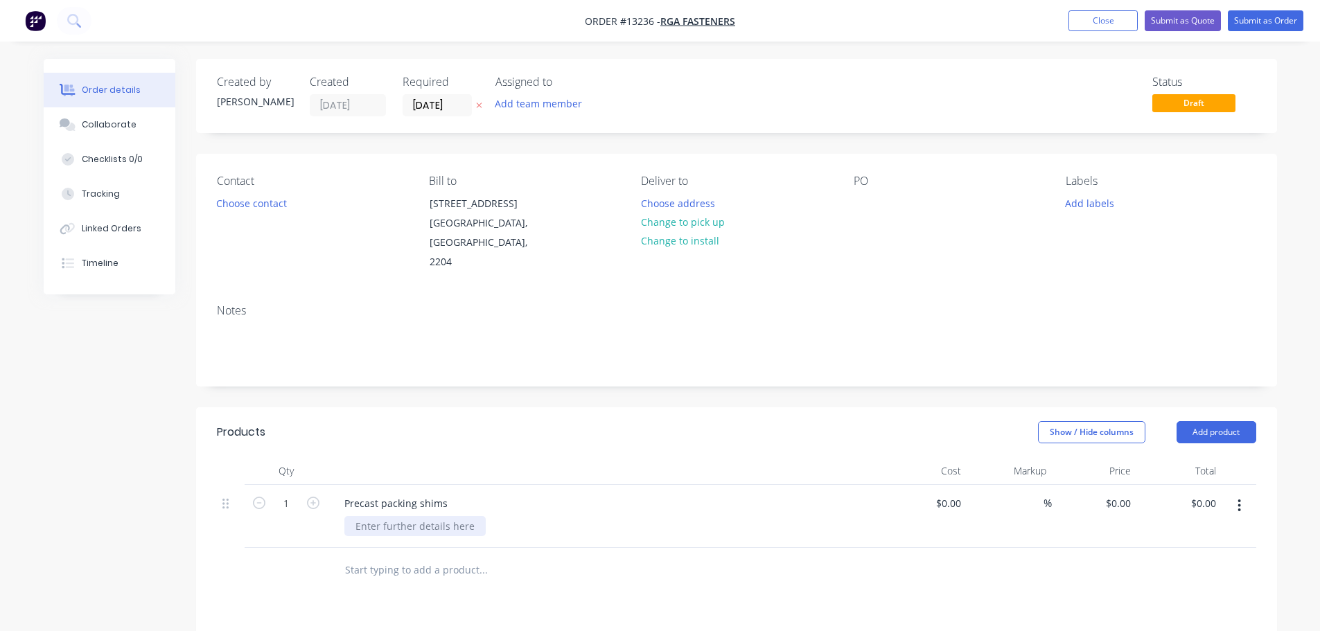
click at [383, 516] on div at bounding box center [414, 526] width 141 height 20
paste div
click at [305, 495] on button "button" at bounding box center [313, 502] width 18 height 15
click at [299, 494] on input "2" at bounding box center [286, 504] width 36 height 21
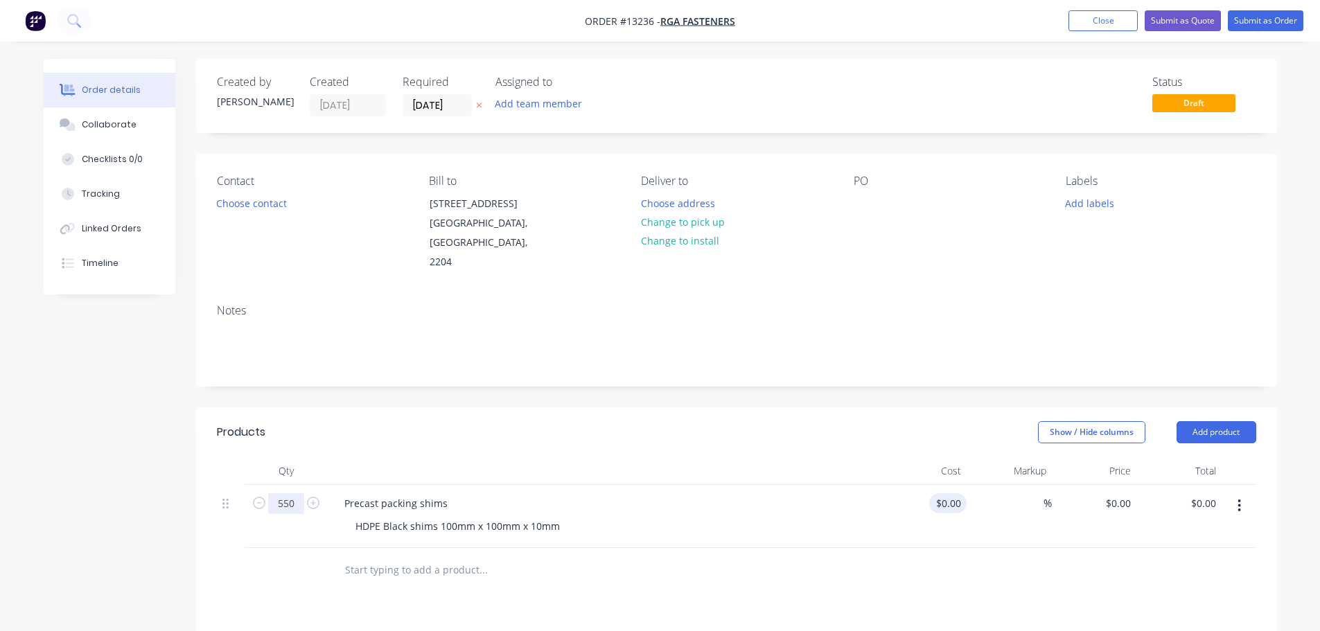
type input "550"
click at [953, 494] on input at bounding box center [959, 504] width 16 height 20
type input "$1.06"
type input "1.06"
type input "$583.00"
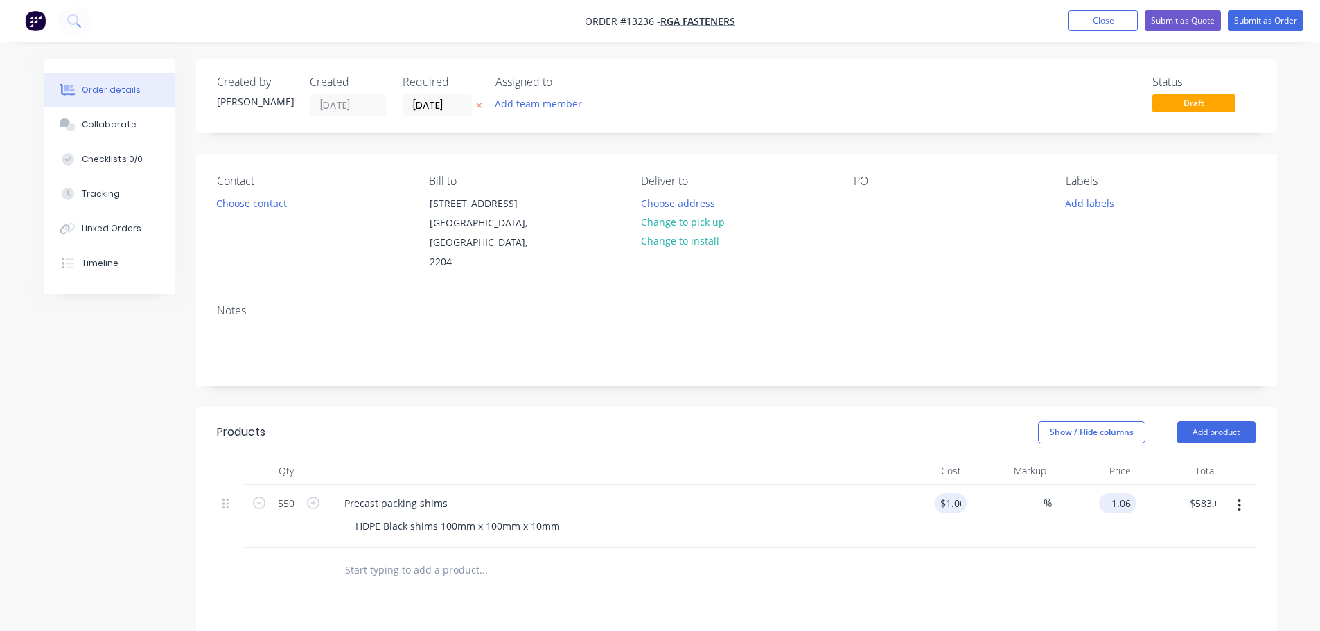
click at [1101, 485] on div "1.06 $0.00" at bounding box center [1094, 516] width 85 height 63
type input "2.80"
type input "164.15"
type input "$2.80"
type input "$1,540.00"
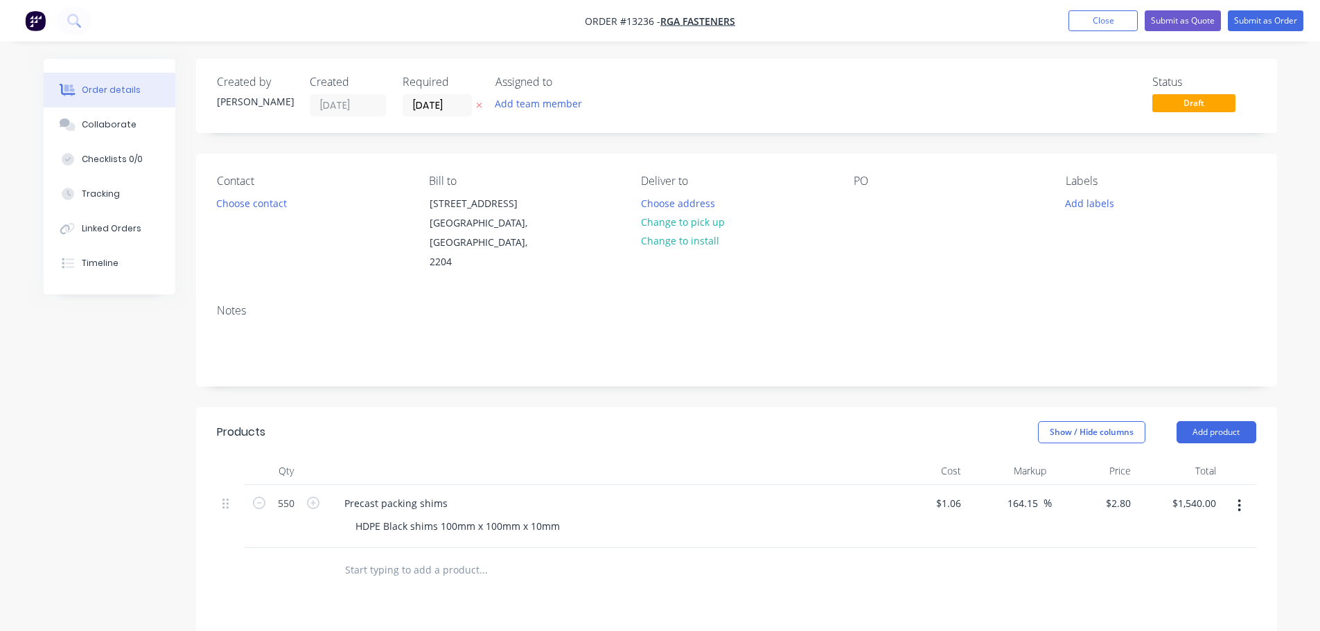
click at [1041, 551] on div at bounding box center [737, 570] width 1040 height 45
click at [277, 193] on div "Contact Choose contact" at bounding box center [312, 224] width 190 height 98
click at [276, 204] on button "Choose contact" at bounding box center [251, 202] width 85 height 19
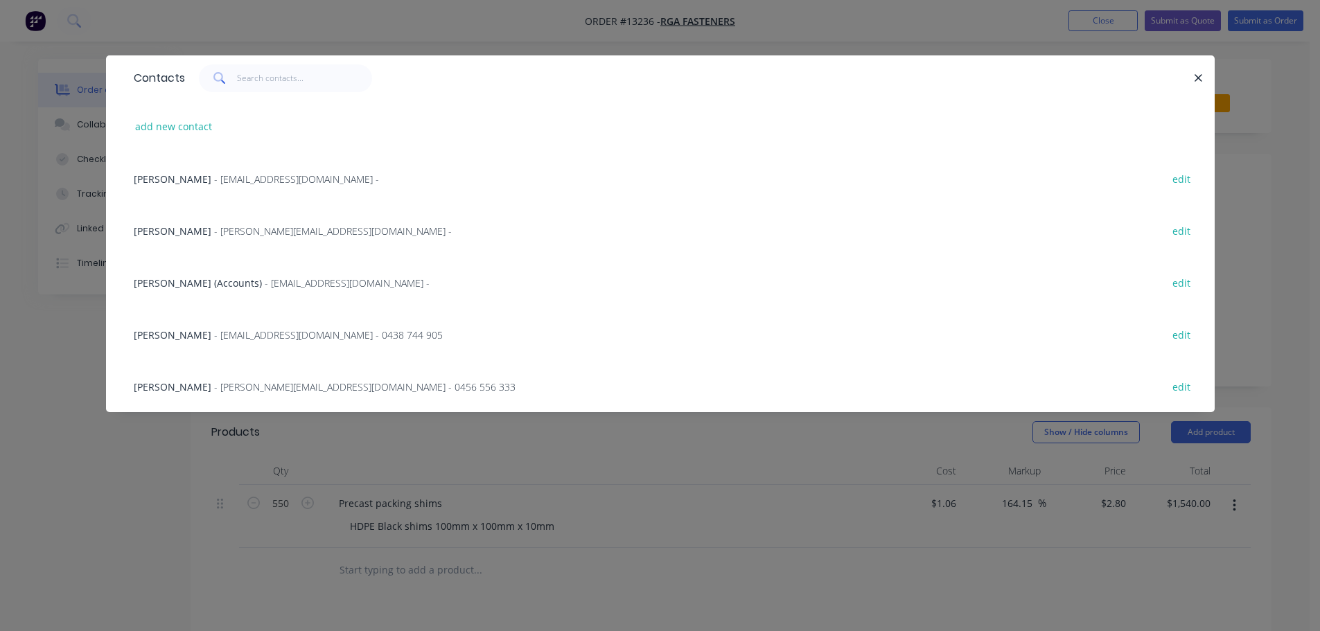
click at [242, 182] on span "- savis@rgafasteners-psm.com -" at bounding box center [296, 179] width 165 height 13
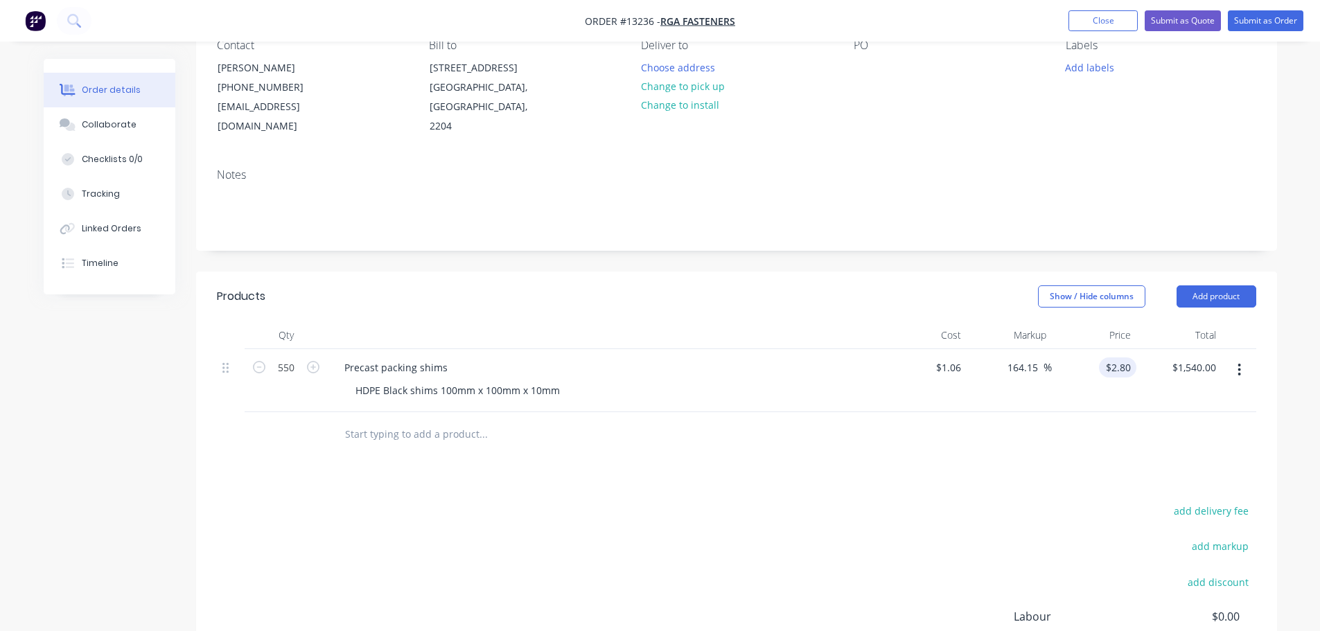
scroll to position [139, 0]
click at [1119, 365] on input "2.8" at bounding box center [1121, 365] width 32 height 20
type input "$2.80"
click at [1026, 373] on input "164.15" at bounding box center [1024, 365] width 37 height 20
click at [1027, 370] on input "164.15" at bounding box center [1024, 365] width 37 height 20
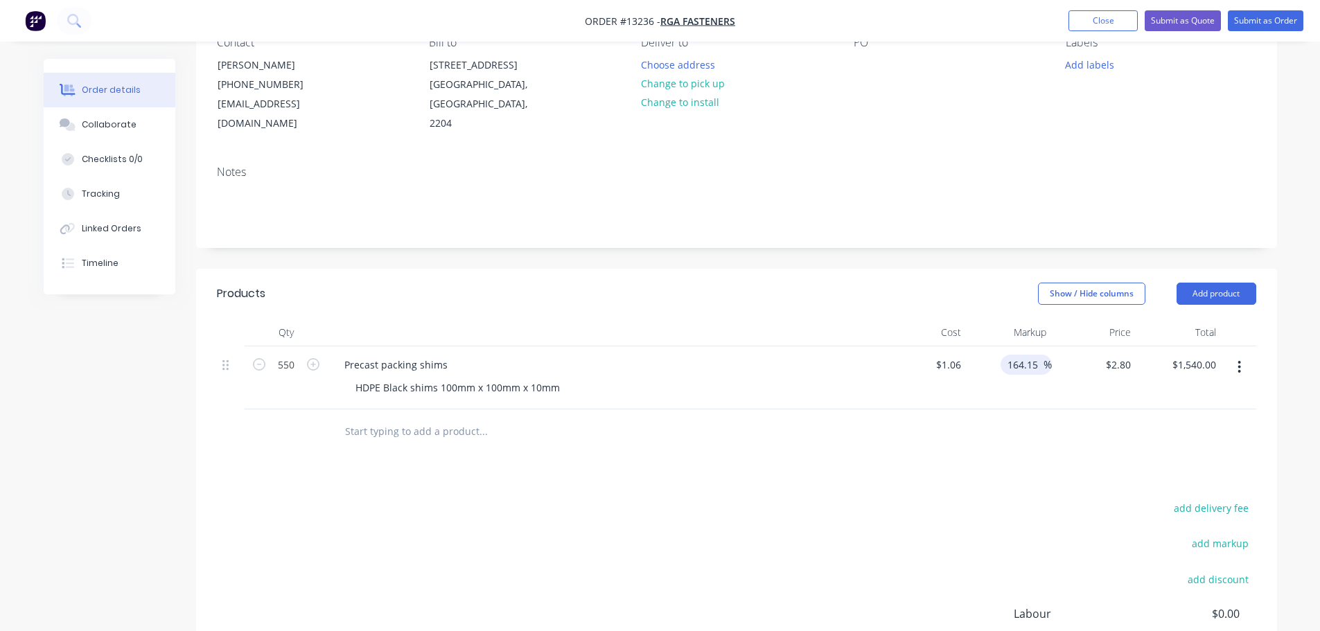
click at [1027, 370] on input "164.15" at bounding box center [1024, 365] width 37 height 20
type input "113"
type input "$2.2578"
type input "$1,241.79"
click at [1029, 438] on div at bounding box center [737, 432] width 1040 height 45
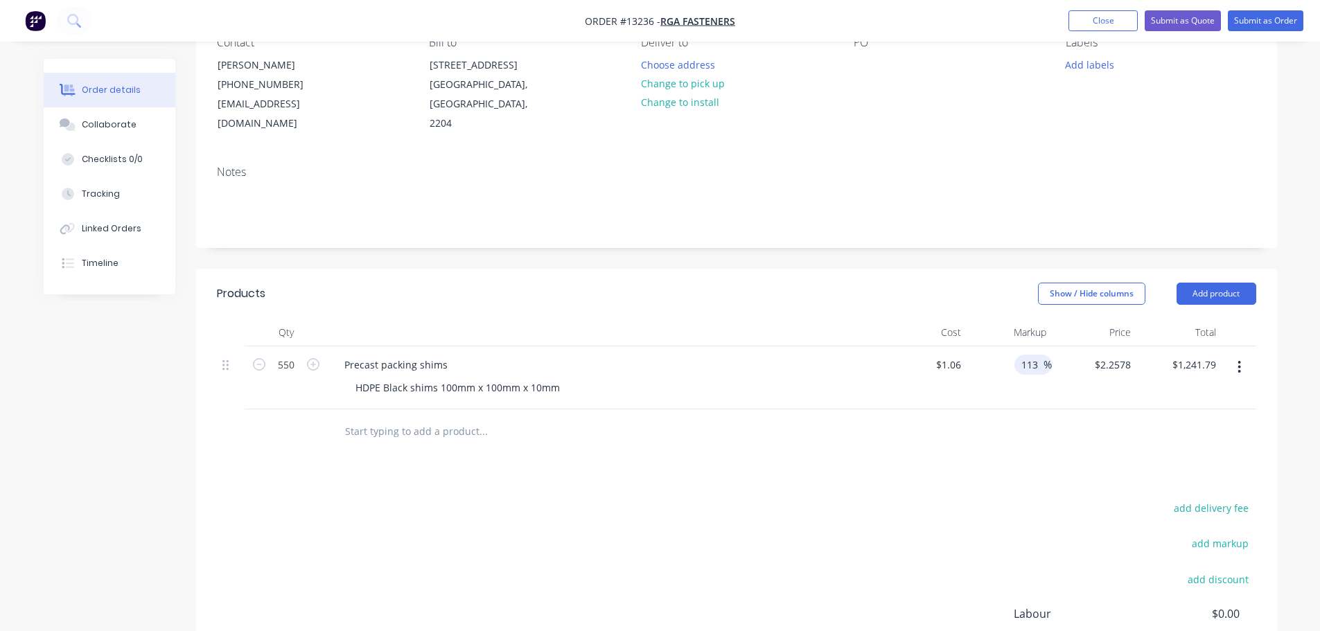
click at [1022, 367] on input "113" at bounding box center [1032, 365] width 24 height 20
type input "150"
type input "$2.65"
type input "$1,457.50"
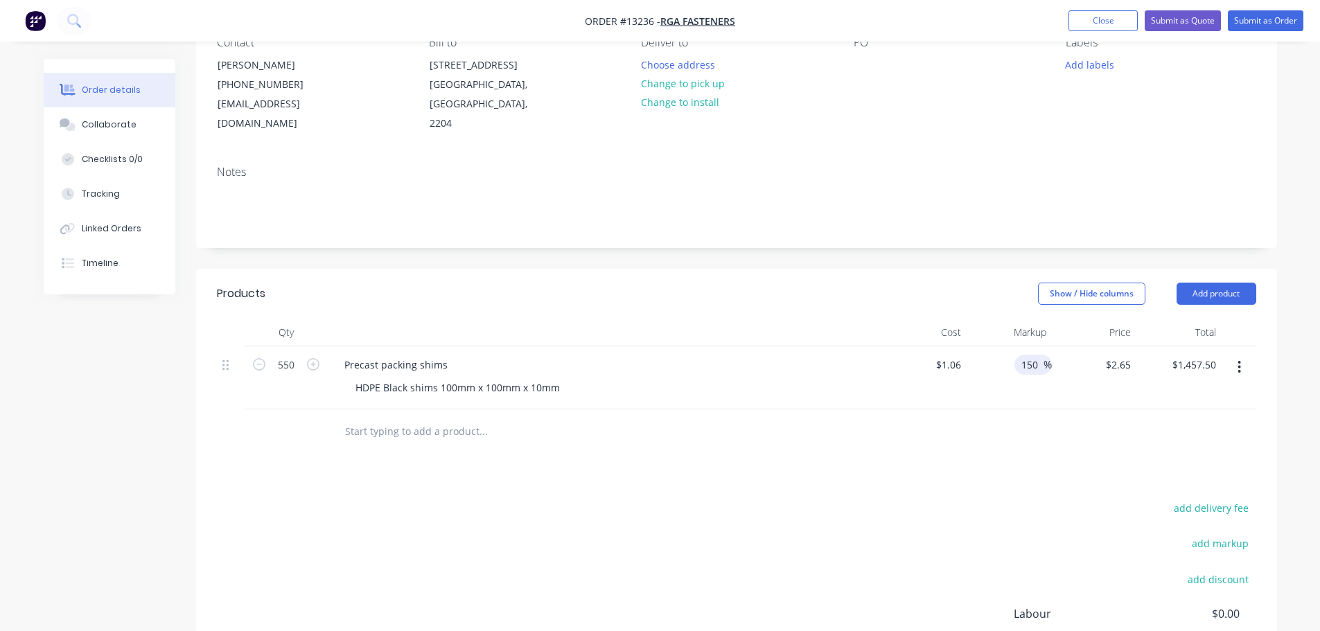
click at [1019, 460] on div "Products Show / Hide columns Add product Qty Cost Markup Price Total 550 Precas…" at bounding box center [736, 528] width 1081 height 518
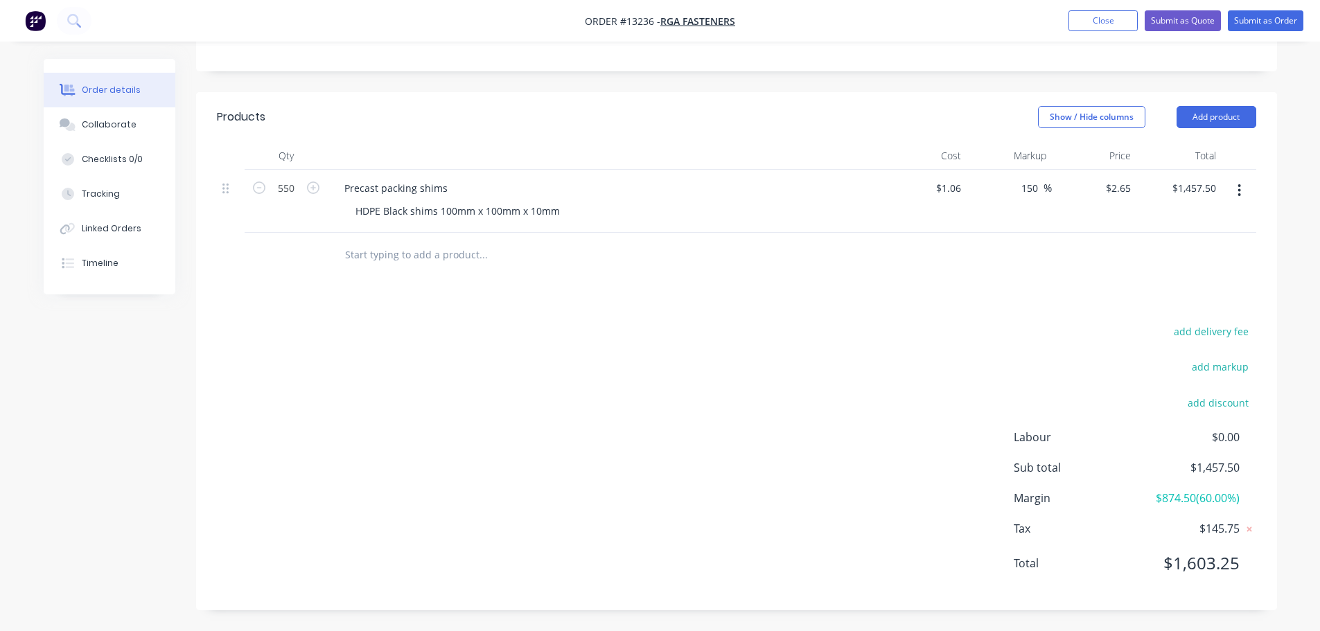
scroll to position [38, 0]
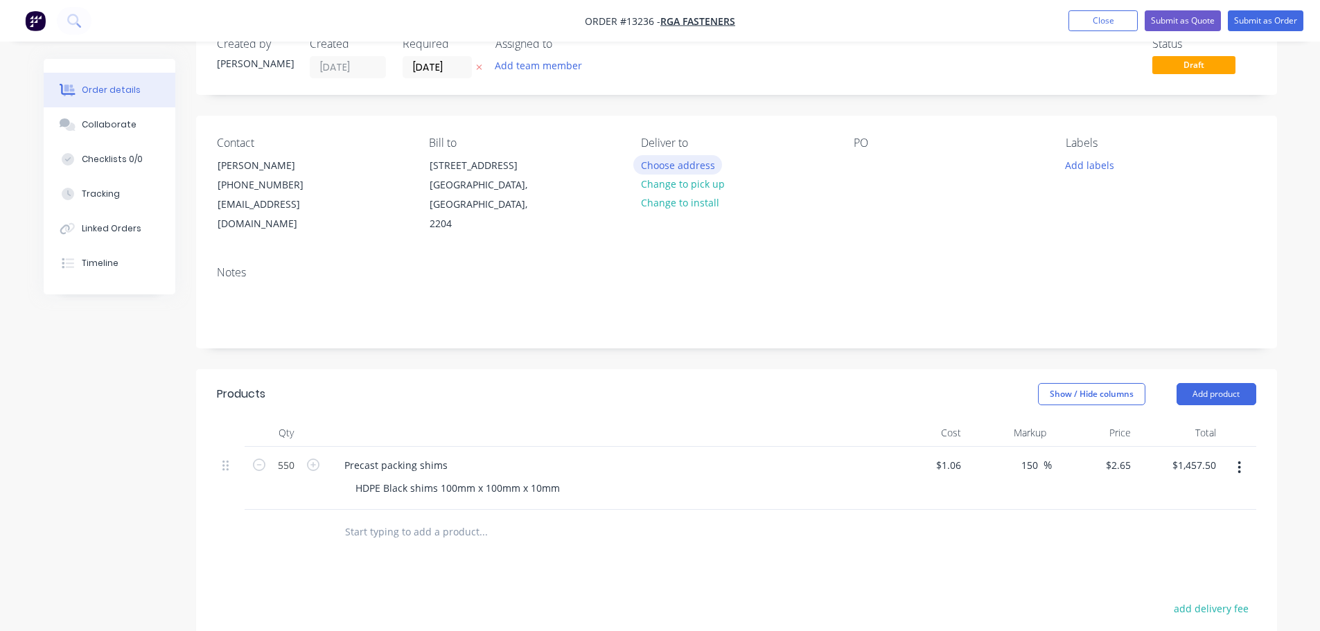
click at [695, 168] on button "Choose address" at bounding box center [678, 164] width 89 height 19
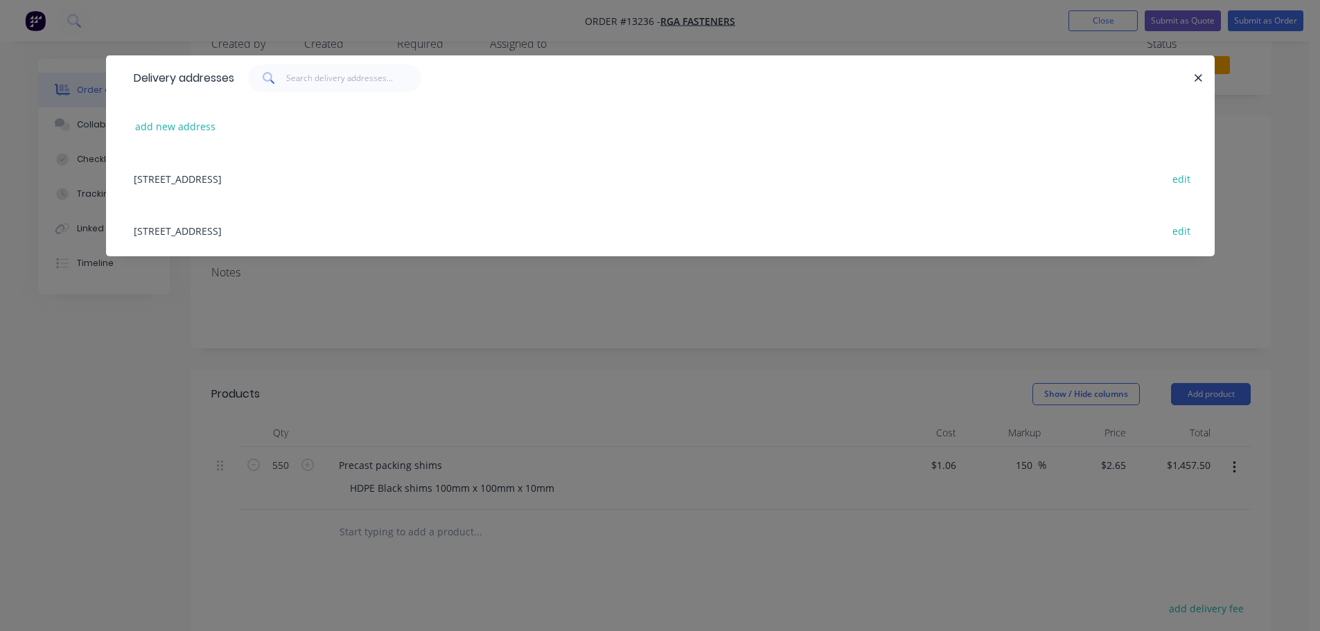
click at [344, 182] on div "159-163 Victoria Road, Marrickville, New South Wales, Australia, 2204 edit" at bounding box center [660, 178] width 1067 height 52
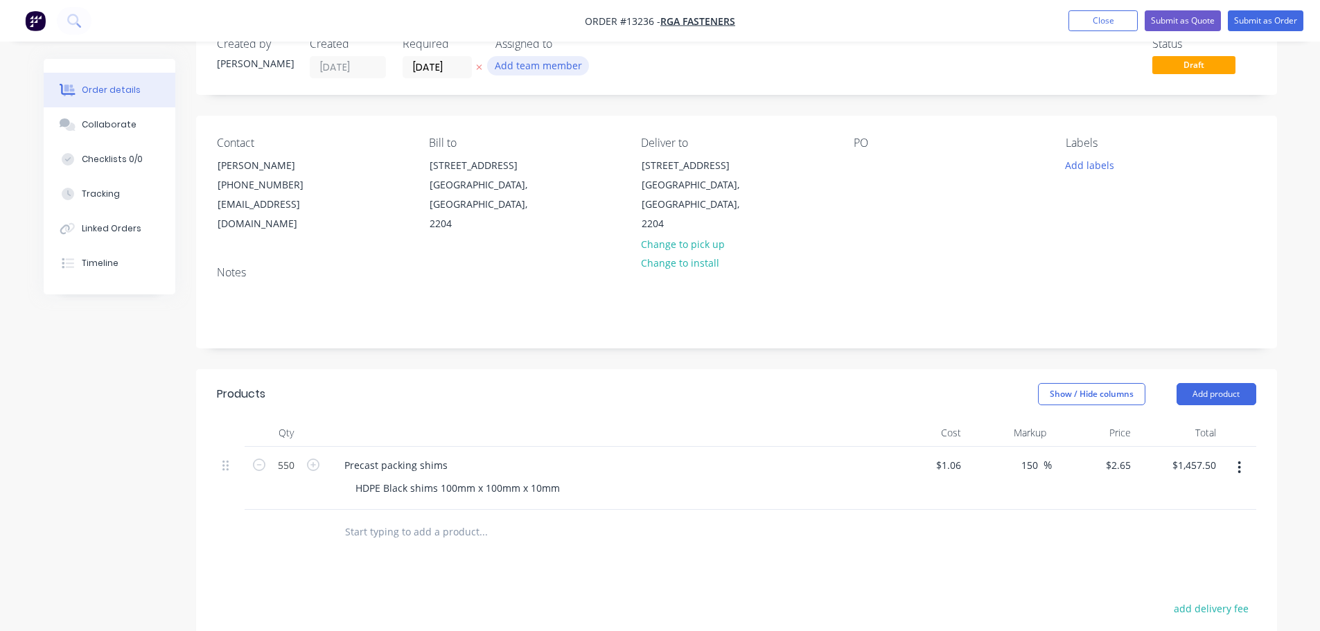
click at [518, 72] on button "Add team member" at bounding box center [538, 65] width 102 height 19
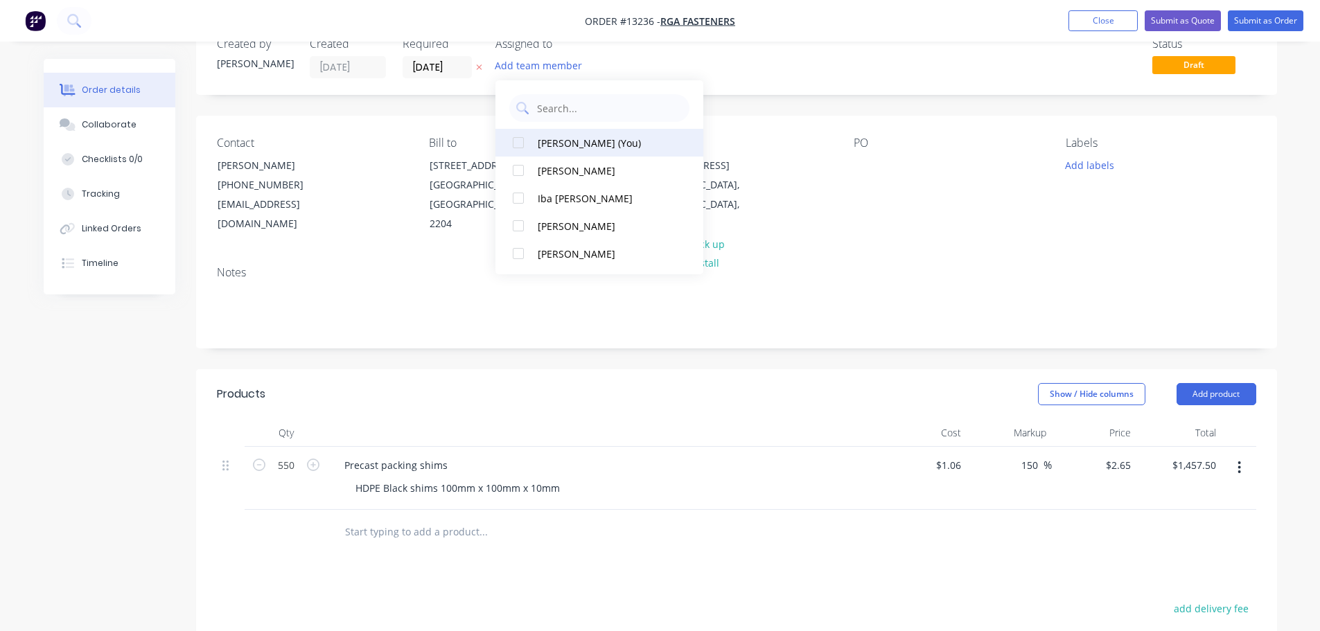
click at [555, 143] on div "[PERSON_NAME] (You)" at bounding box center [607, 143] width 139 height 15
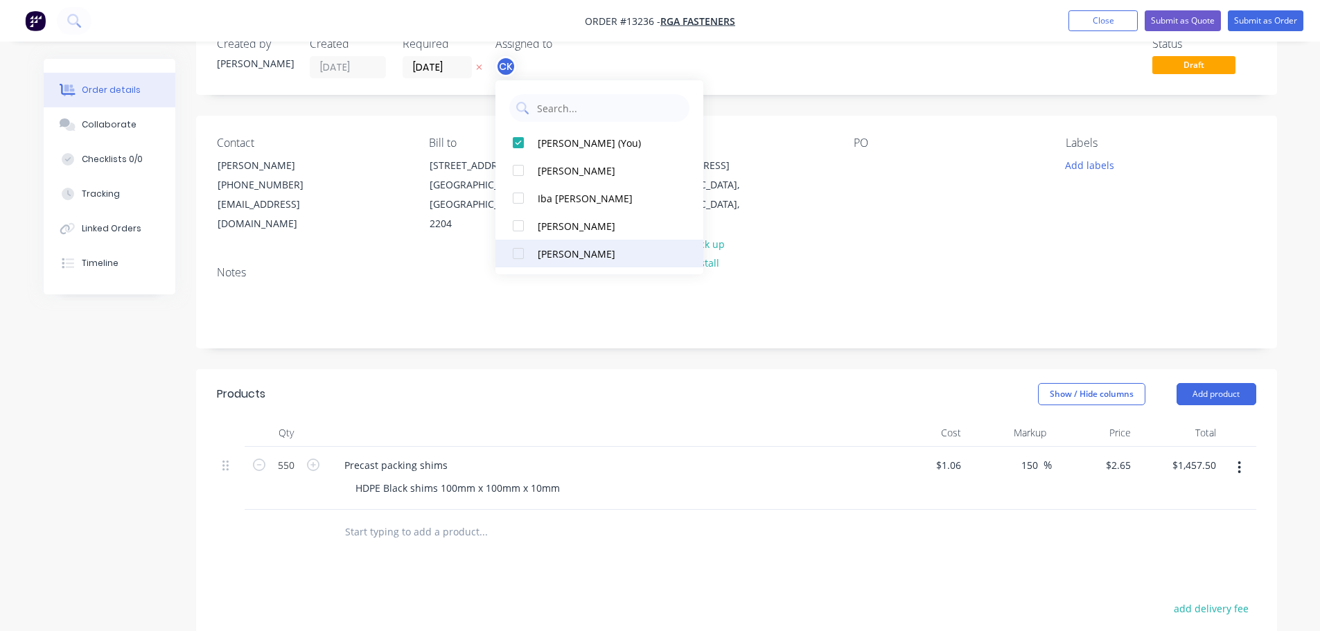
click at [570, 253] on div "[PERSON_NAME]" at bounding box center [607, 254] width 139 height 15
click at [1075, 253] on div "Contact Stephen Avis (02) 9560 7266 savis@rgafasteners-psm.com Bill to 159-163 …" at bounding box center [736, 185] width 1081 height 139
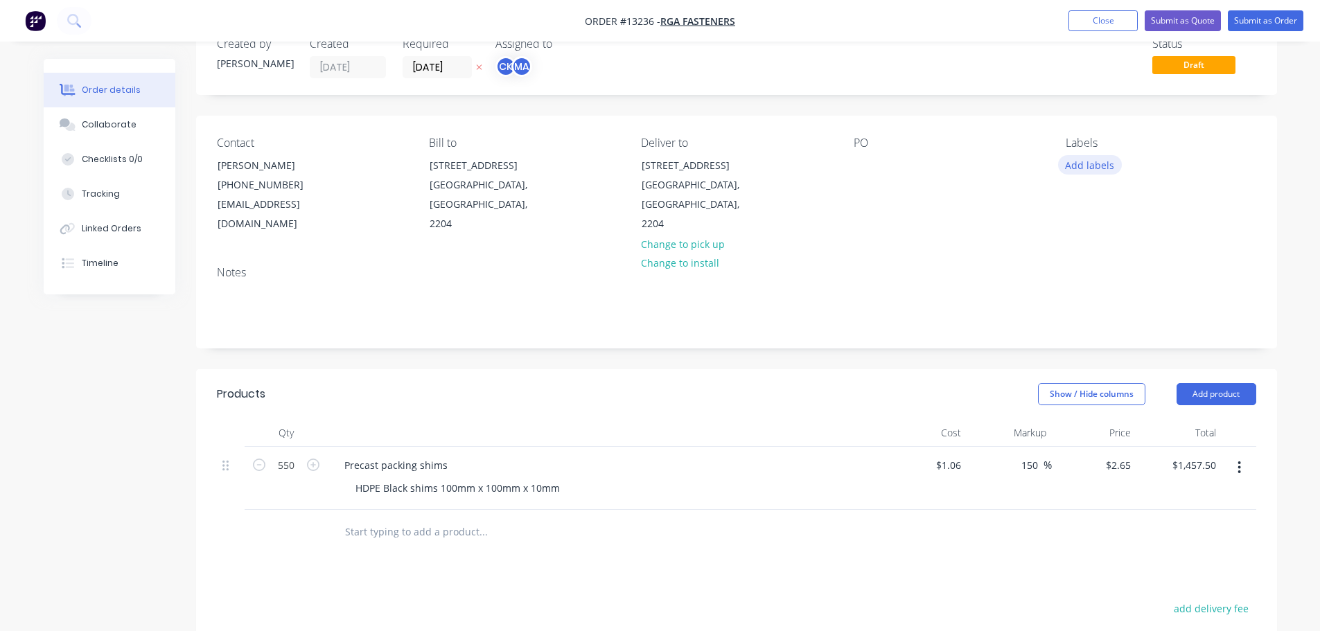
click at [1097, 169] on button "Add labels" at bounding box center [1090, 164] width 64 height 19
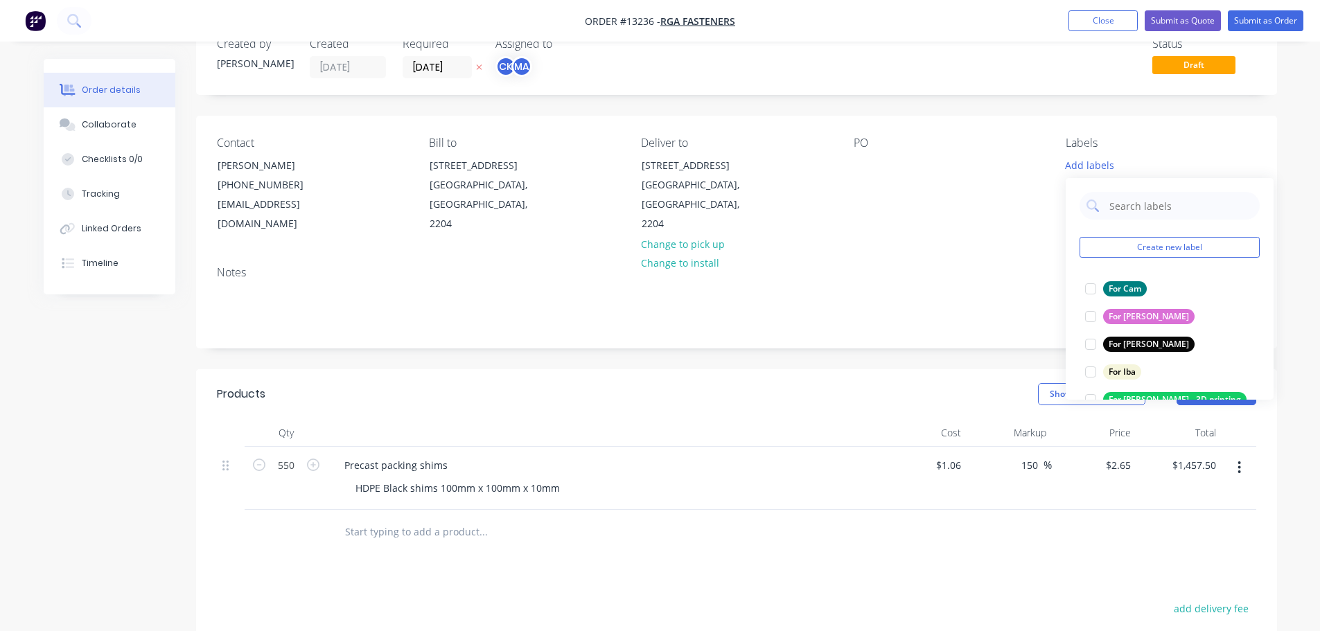
click at [966, 208] on div "PO" at bounding box center [949, 186] width 190 height 98
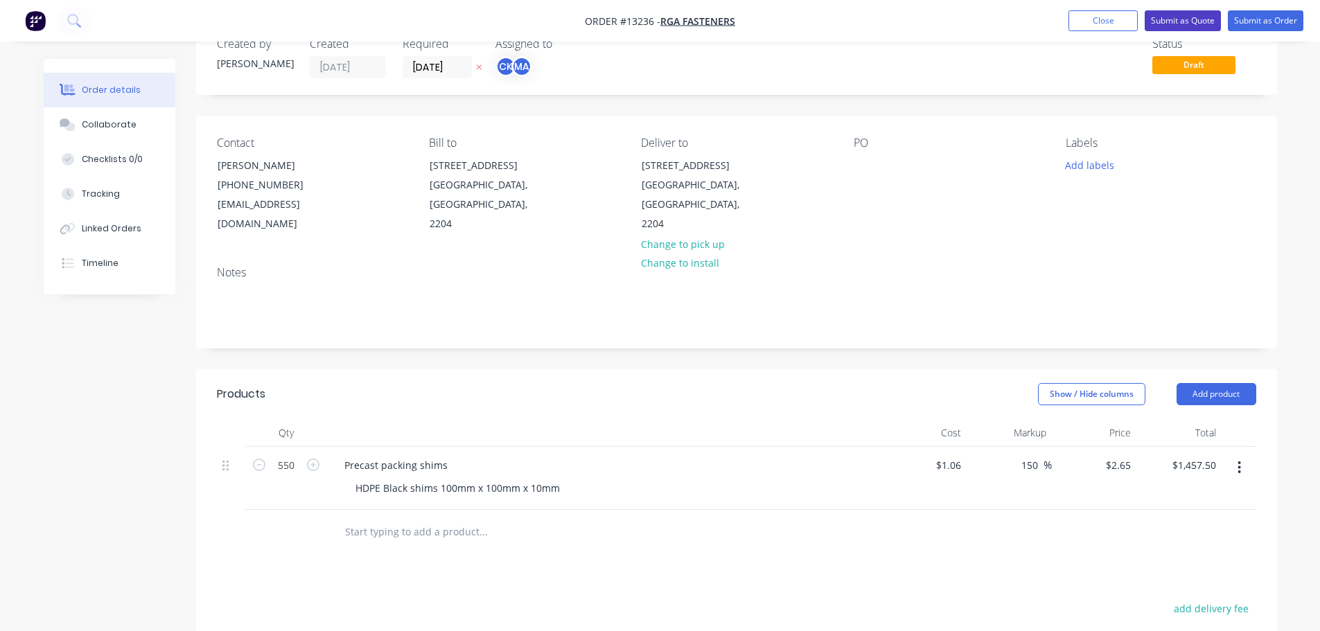
click at [1195, 24] on button "Submit as Quote" at bounding box center [1183, 20] width 76 height 21
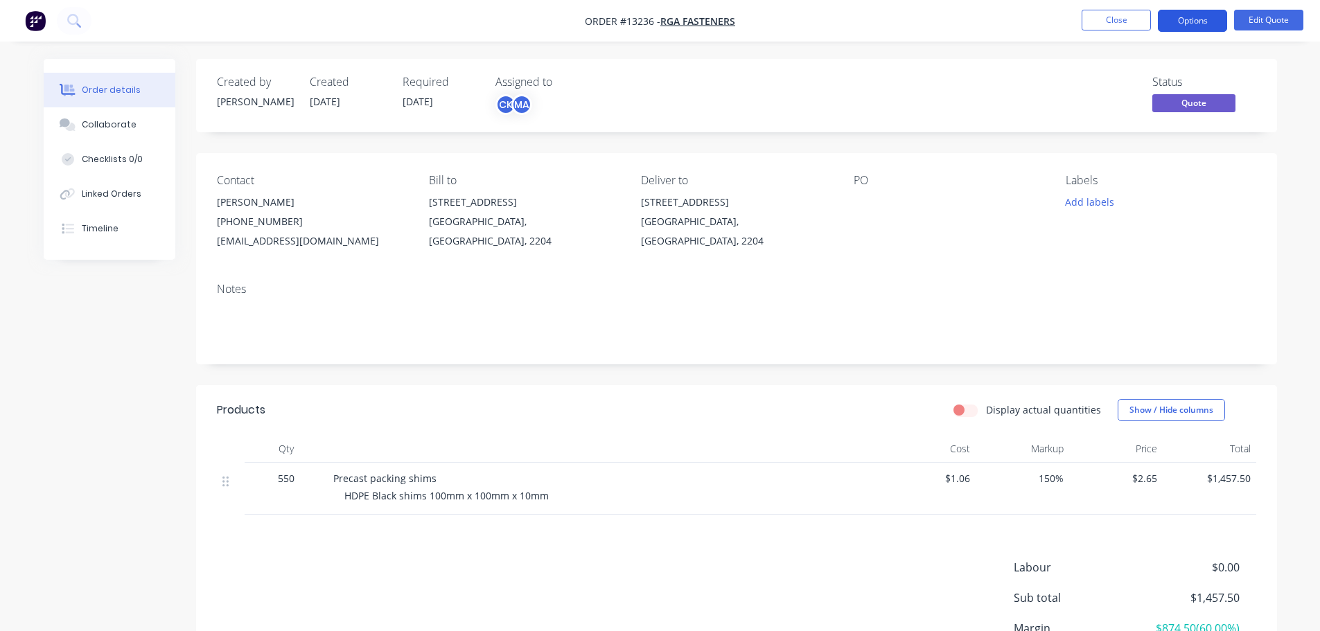
click at [1186, 28] on button "Options" at bounding box center [1192, 21] width 69 height 22
click at [973, 100] on div "Status Quote" at bounding box center [945, 96] width 622 height 40
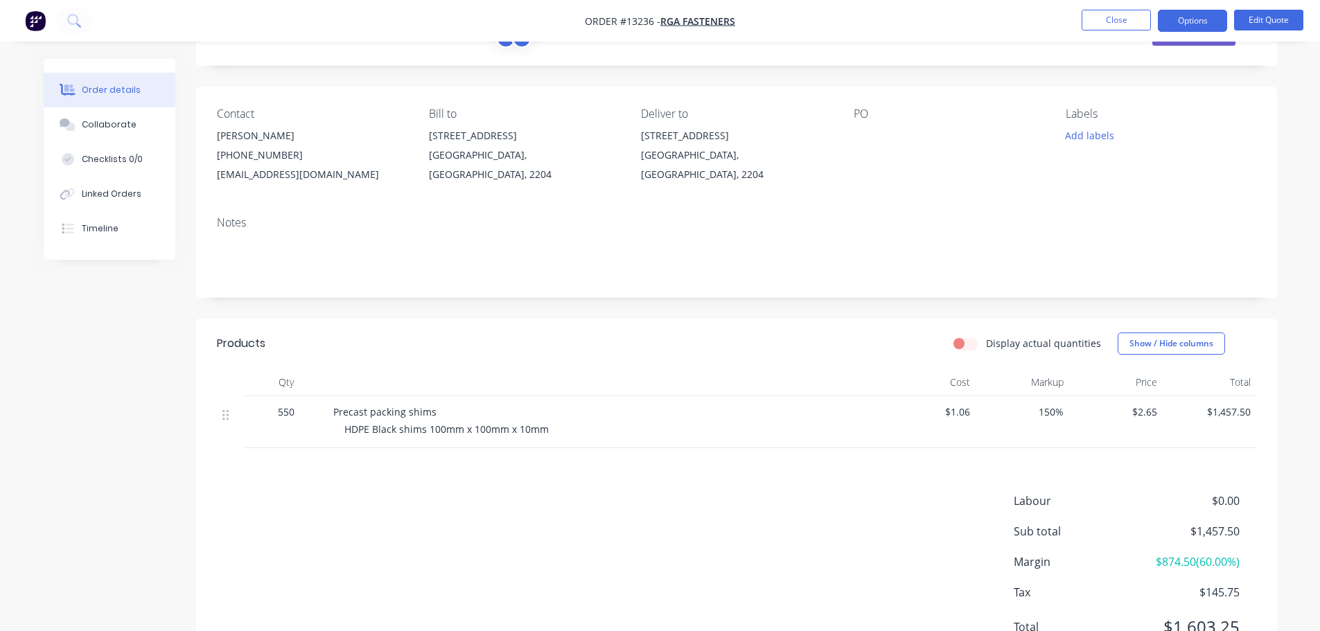
scroll to position [130, 0]
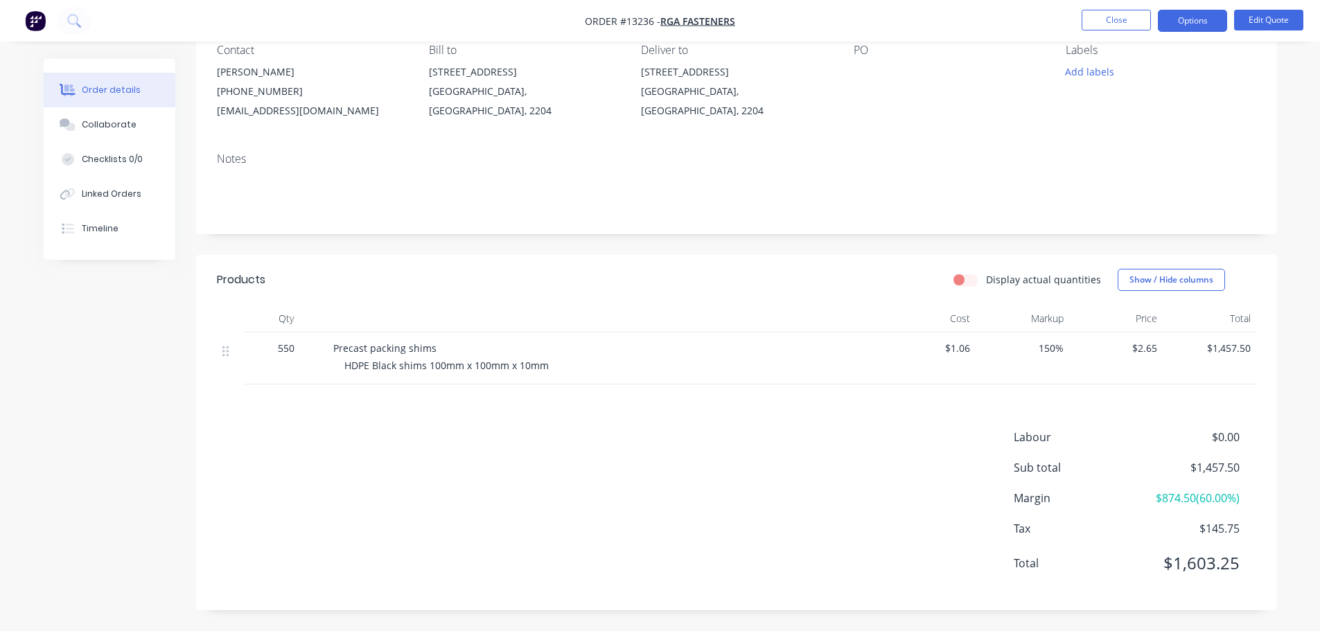
click at [570, 478] on div "Labour $0.00 Sub total $1,457.50 Margin $874.50 ( 60.00 %) Tax $145.75 Total $1…" at bounding box center [737, 509] width 1040 height 161
drag, startPoint x: 420, startPoint y: 428, endPoint x: 415, endPoint y: 415, distance: 13.4
click at [417, 419] on div "Products Display actual quantities Show / Hide columns Qty Cost Markup Price To…" at bounding box center [736, 433] width 1081 height 356
drag, startPoint x: 415, startPoint y: 405, endPoint x: 412, endPoint y: 395, distance: 10.8
click at [415, 402] on div "Products Display actual quantities Show / Hide columns Qty Cost Markup Price To…" at bounding box center [736, 433] width 1081 height 356
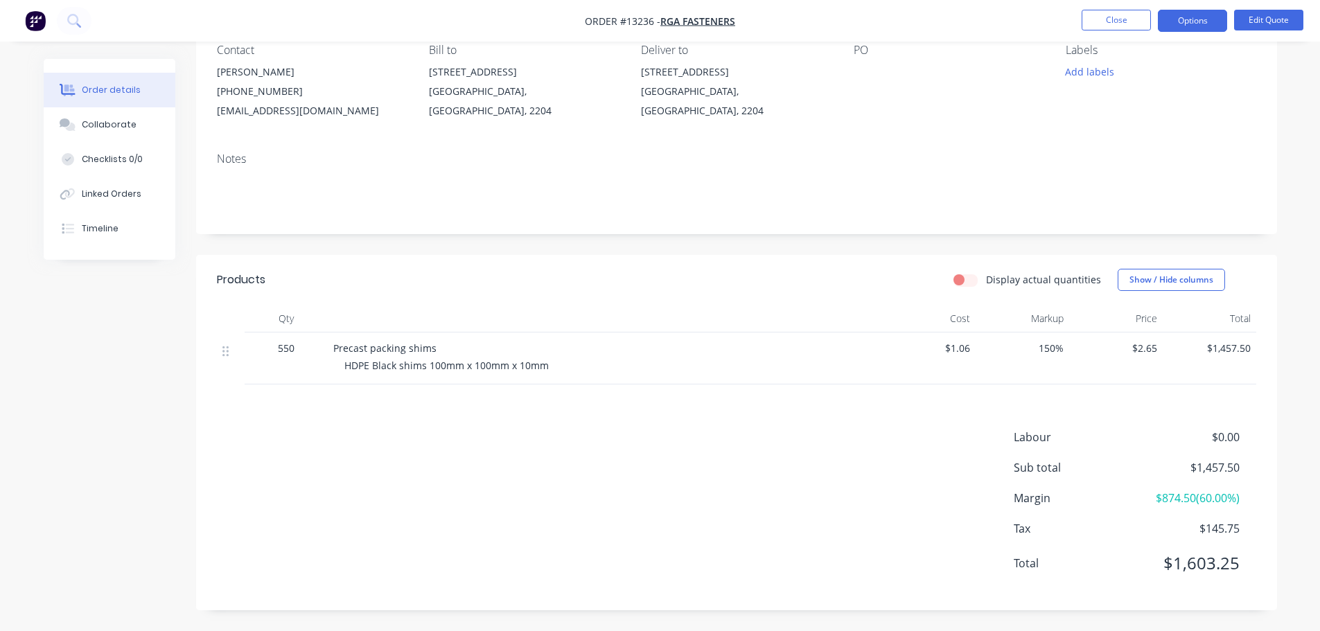
click at [410, 395] on div "Products Display actual quantities Show / Hide columns Qty Cost Markup Price To…" at bounding box center [736, 433] width 1081 height 356
click at [397, 390] on div "Products Display actual quantities Show / Hide columns Qty Cost Markup Price To…" at bounding box center [736, 433] width 1081 height 356
click at [1259, 21] on button "Edit Quote" at bounding box center [1268, 20] width 69 height 21
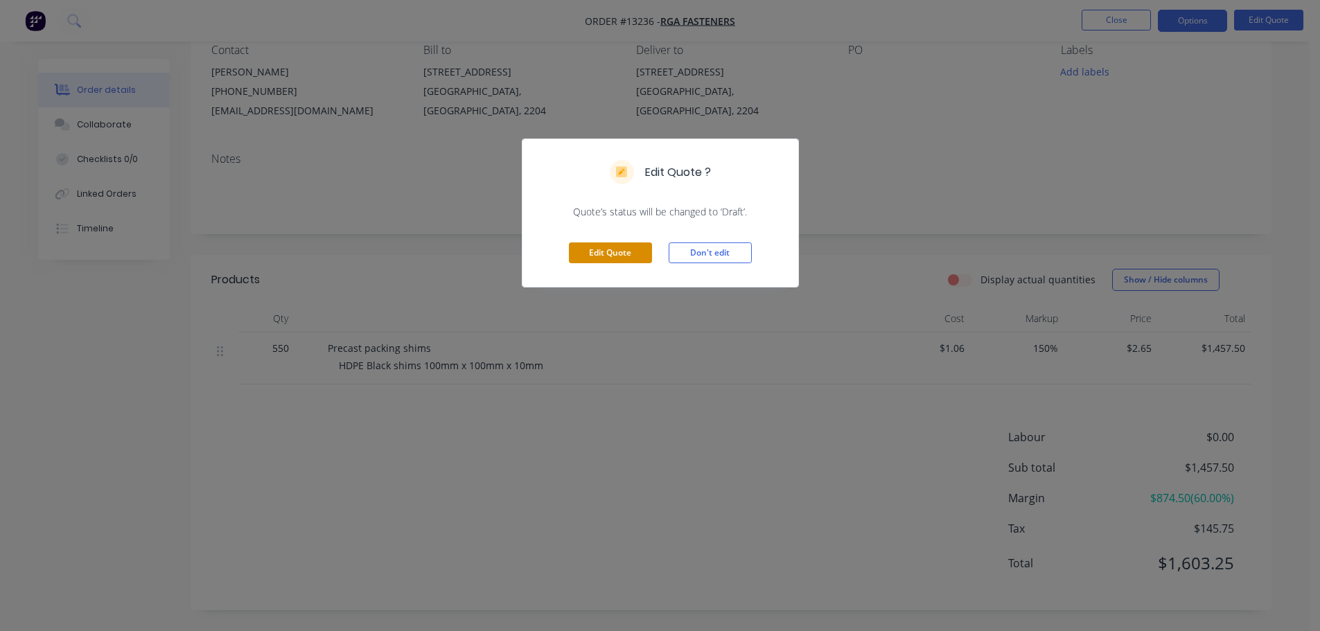
click at [634, 253] on button "Edit Quote" at bounding box center [610, 253] width 83 height 21
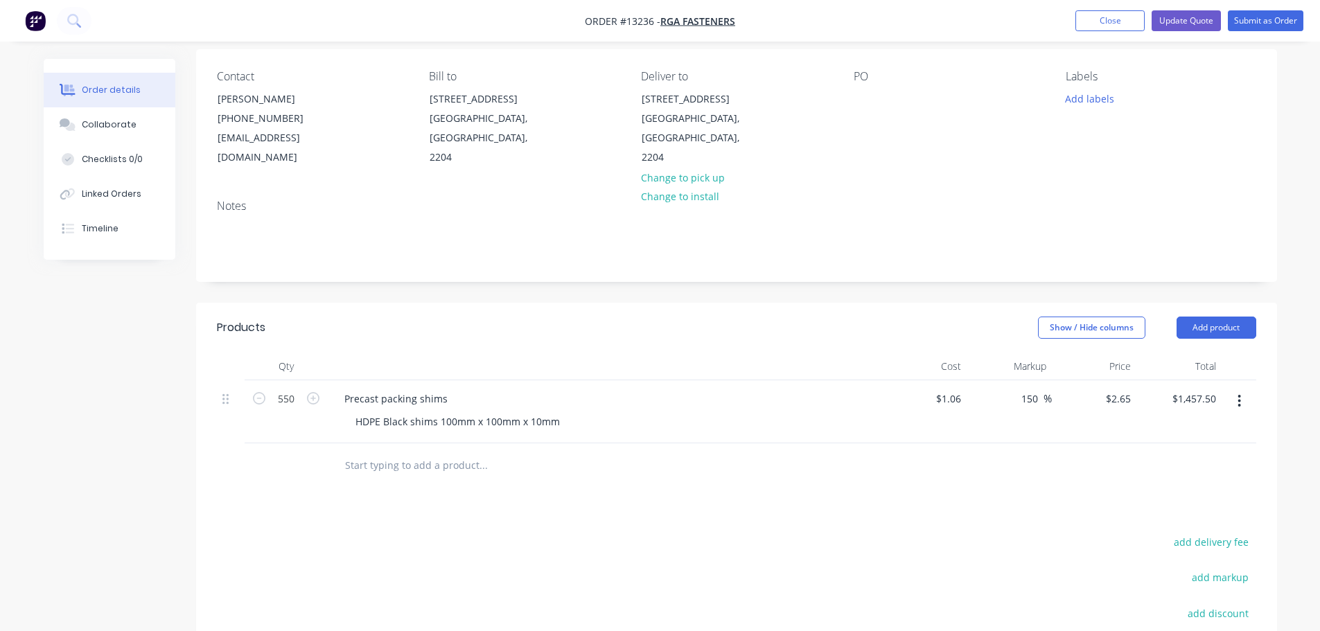
scroll to position [139, 0]
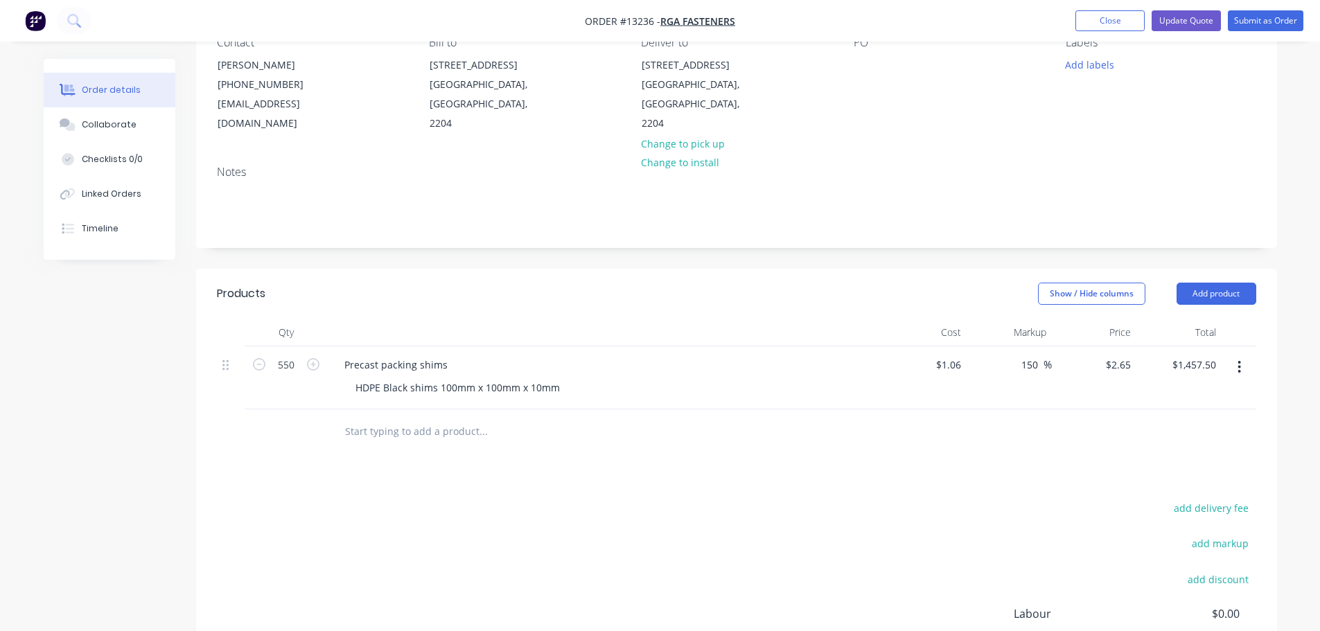
click at [400, 426] on input "text" at bounding box center [482, 432] width 277 height 28
click at [1213, 297] on button "Add product" at bounding box center [1217, 294] width 80 height 22
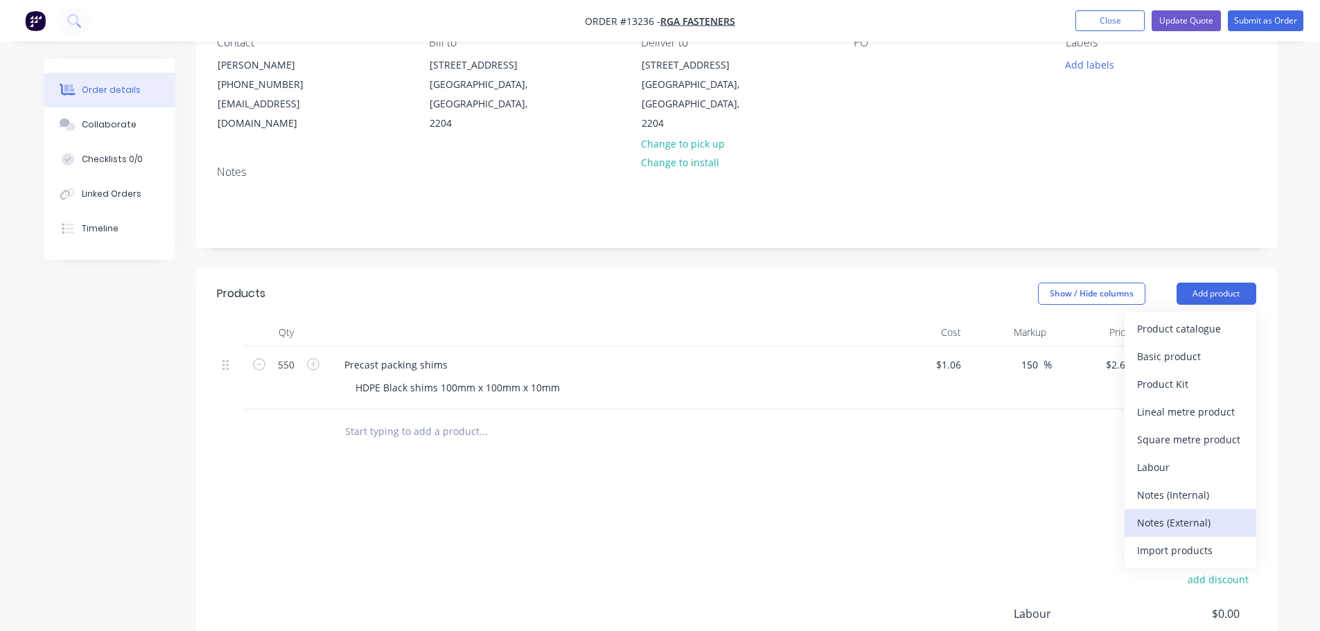
click at [1167, 523] on div "Notes (External)" at bounding box center [1190, 523] width 107 height 20
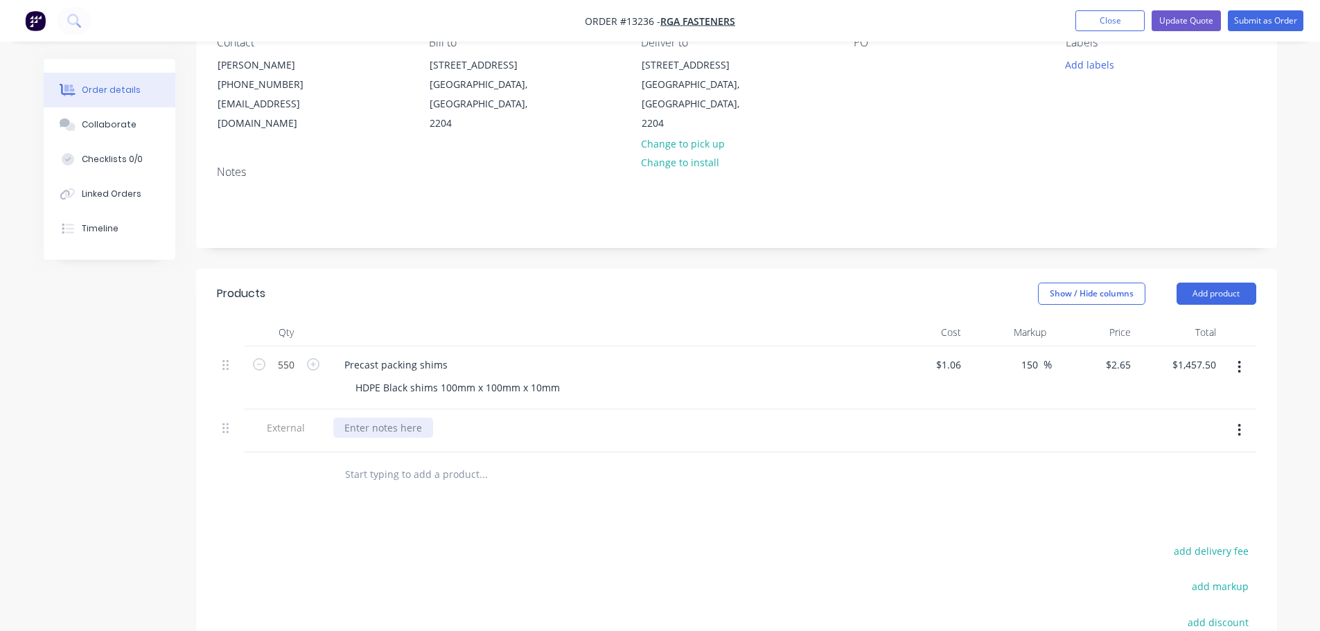
click at [369, 432] on div at bounding box center [383, 428] width 100 height 20
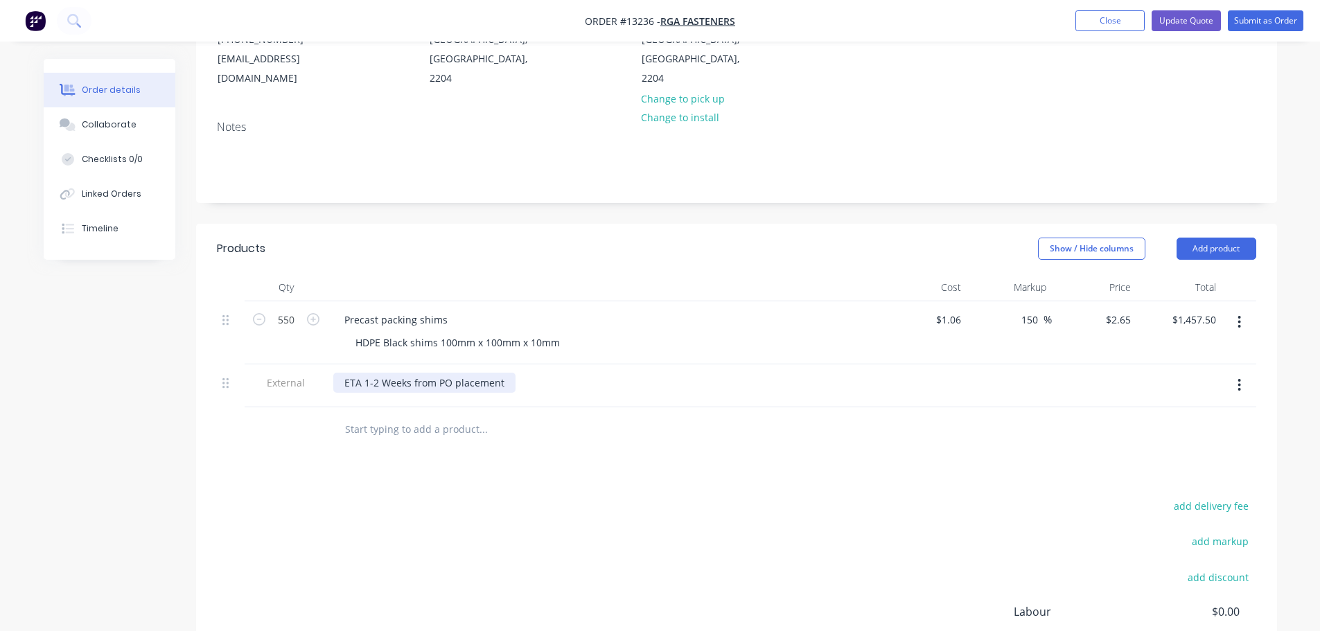
scroll to position [208, 0]
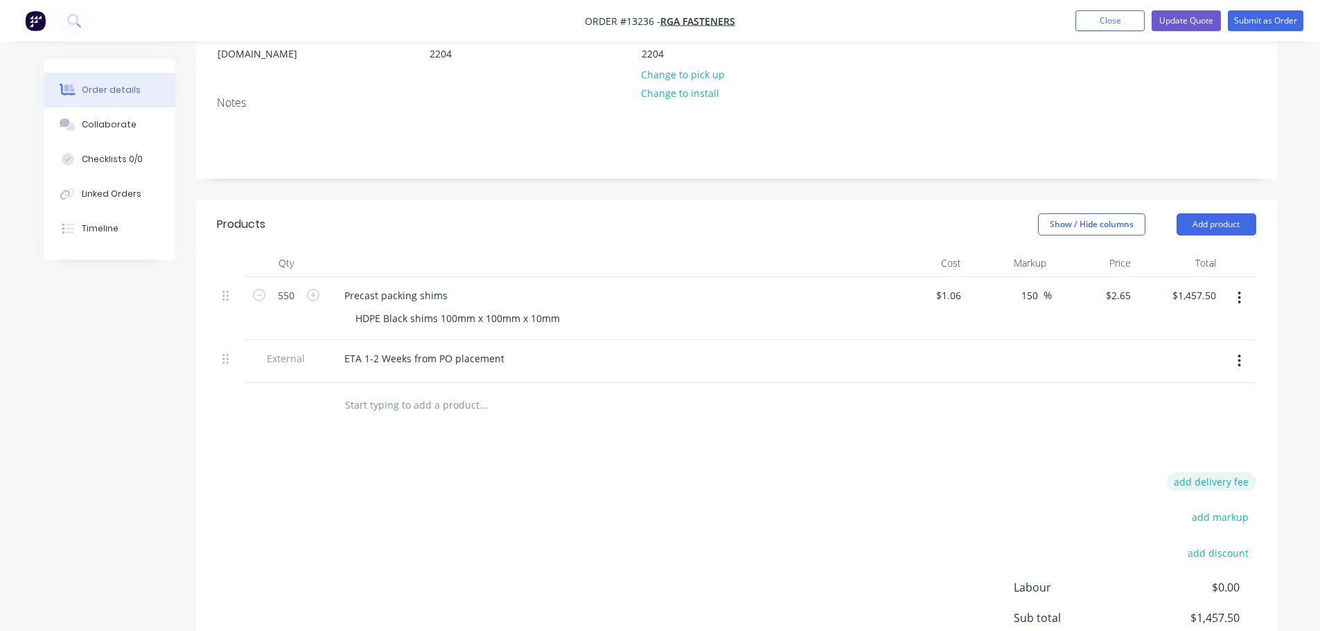
click at [1194, 482] on button "add delivery fee" at bounding box center [1211, 482] width 89 height 19
type input "40"
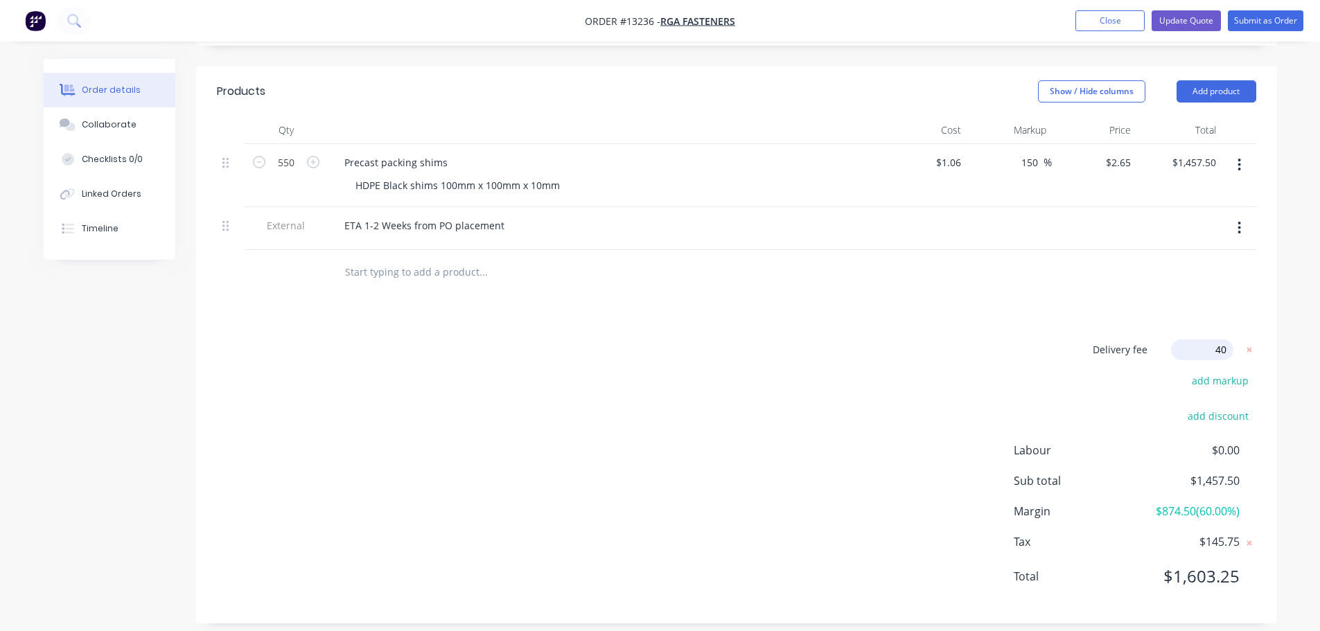
scroll to position [347, 0]
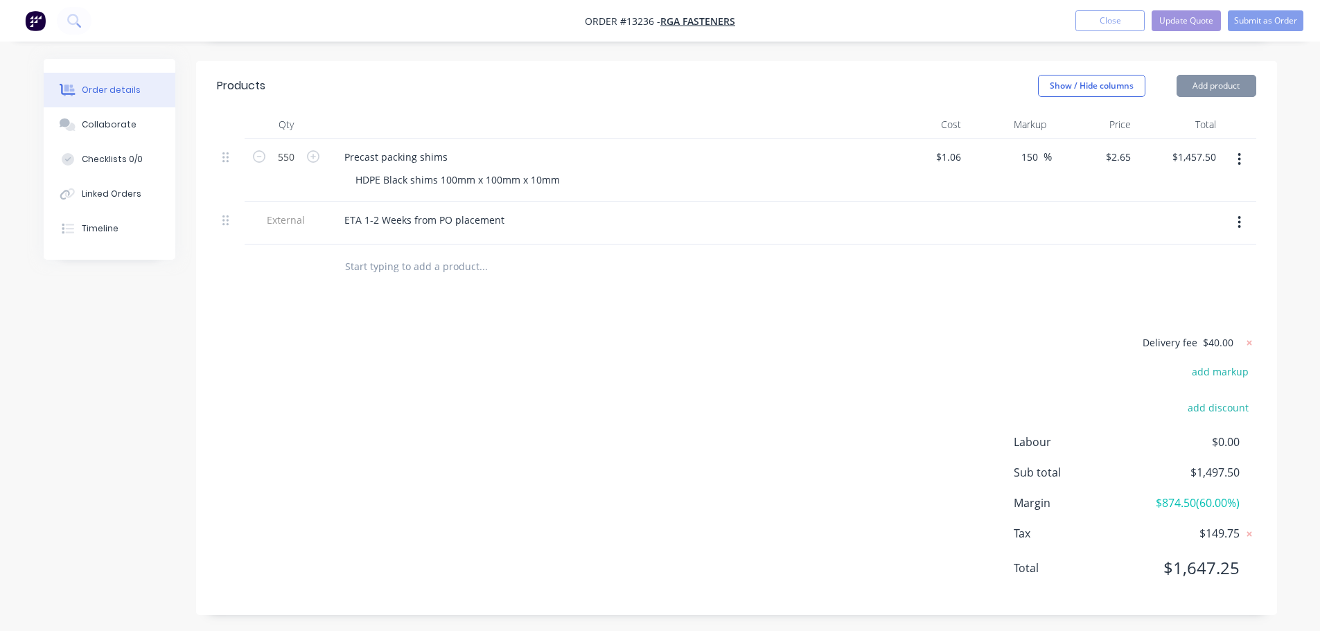
click at [982, 449] on div "Delivery fee $40.00 add markup add discount Labour $0.00 Sub total $1,497.50 Ma…" at bounding box center [737, 464] width 1040 height 261
click at [1171, 26] on button "Update Quote" at bounding box center [1186, 20] width 69 height 21
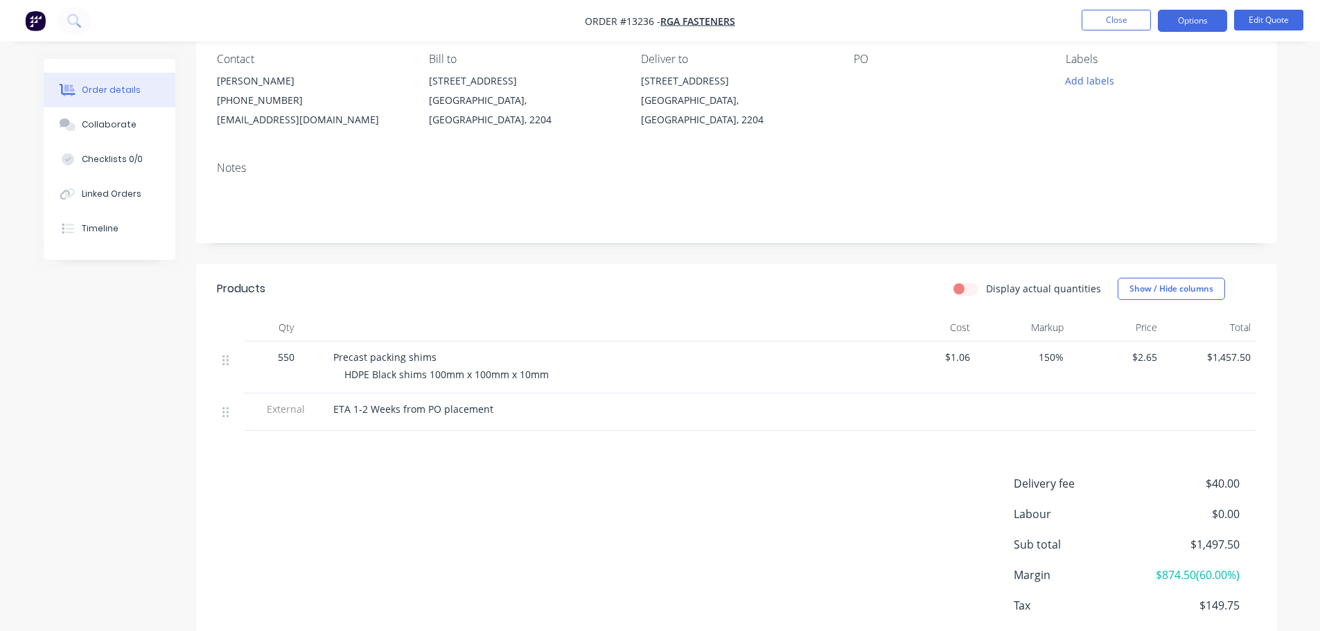
scroll to position [0, 0]
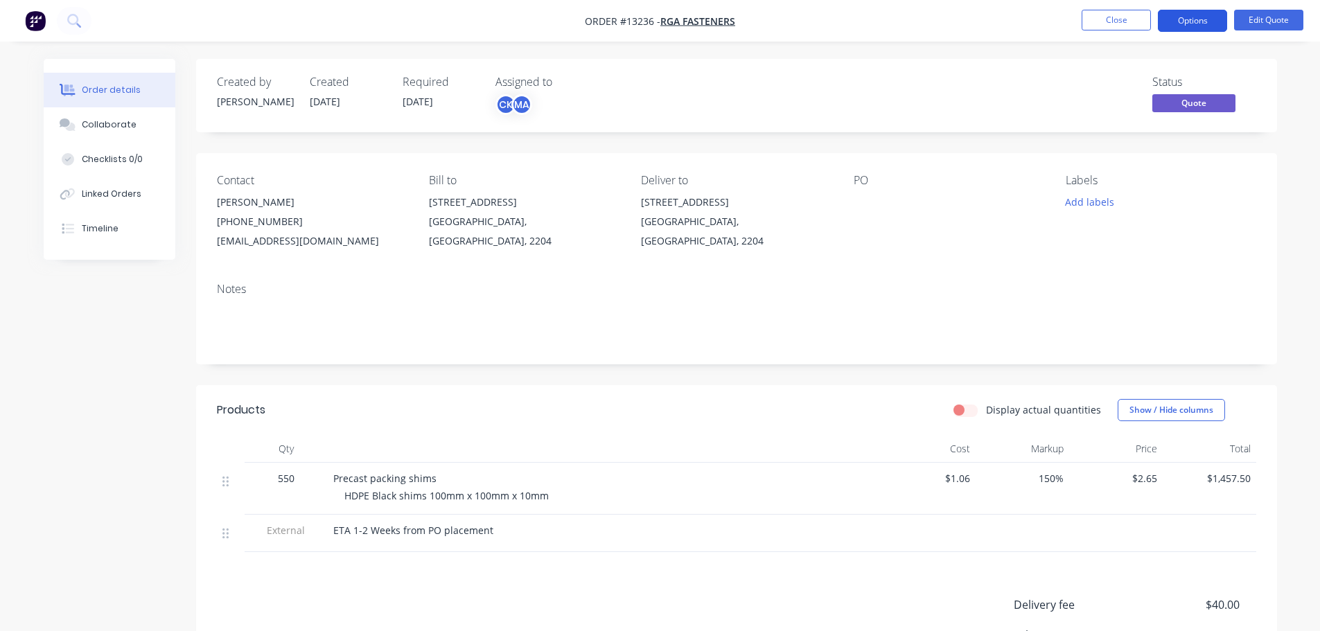
click at [1206, 23] on button "Options" at bounding box center [1192, 21] width 69 height 22
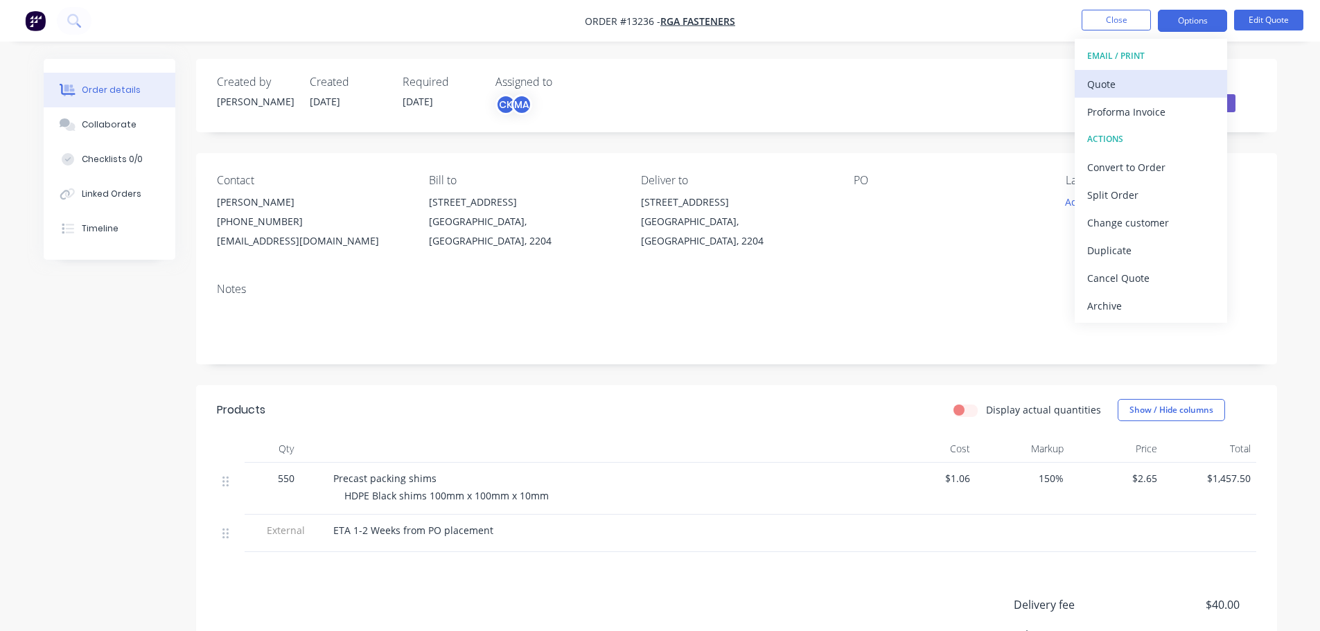
click at [1164, 89] on div "Quote" at bounding box center [1152, 84] width 128 height 20
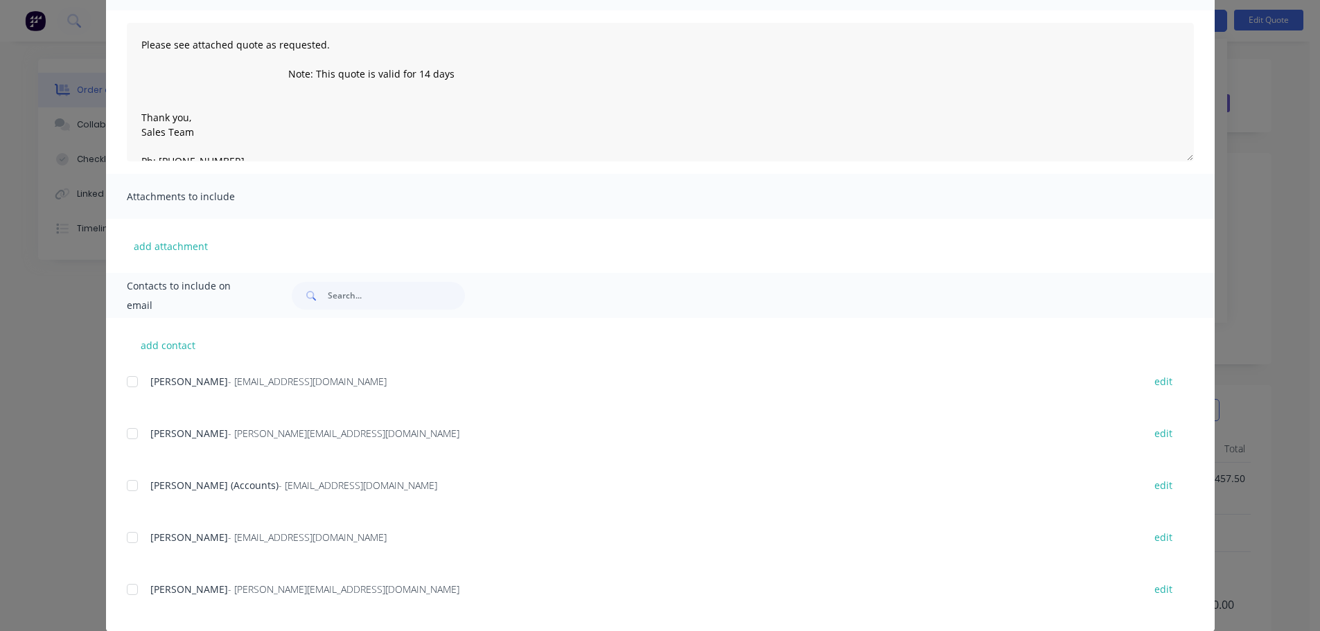
scroll to position [139, 0]
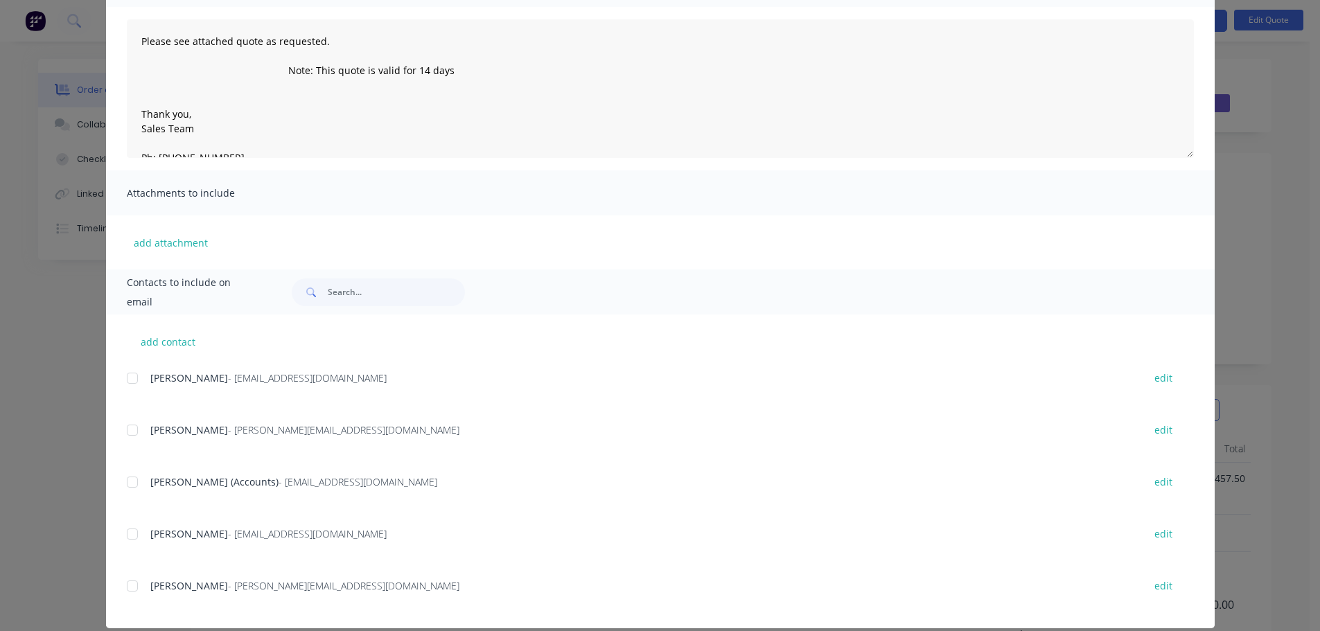
click at [165, 376] on span "[PERSON_NAME]" at bounding box center [189, 378] width 78 height 13
click at [130, 375] on div at bounding box center [133, 379] width 28 height 28
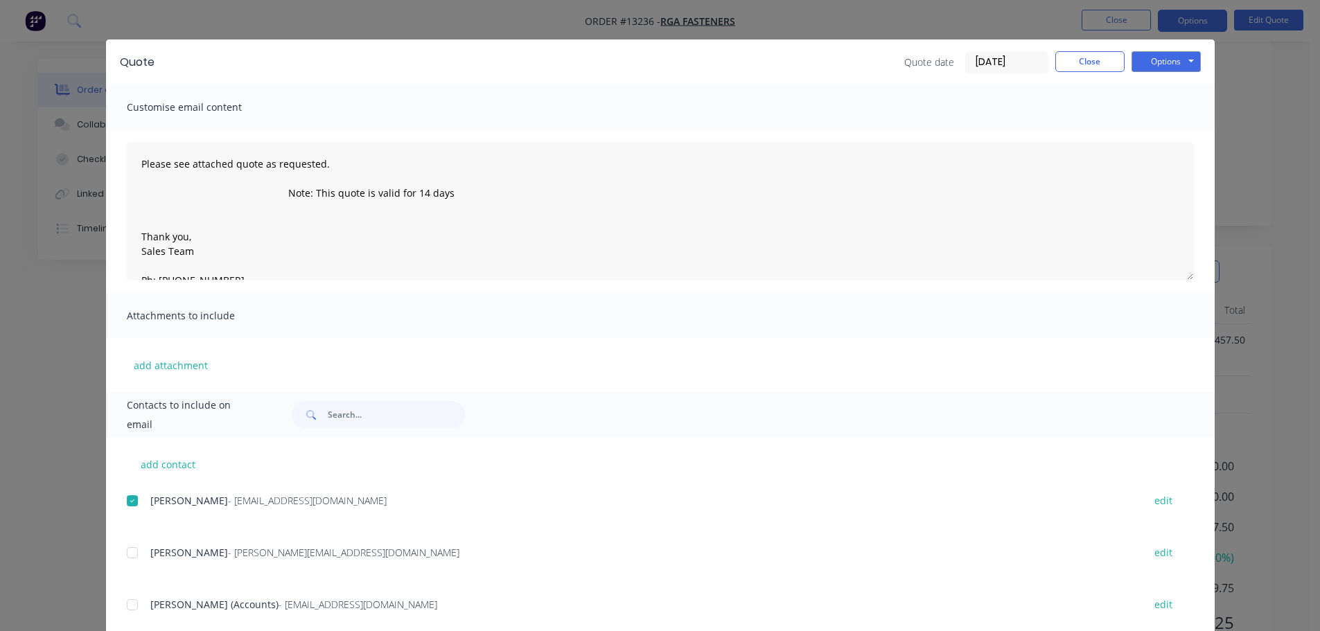
scroll to position [0, 0]
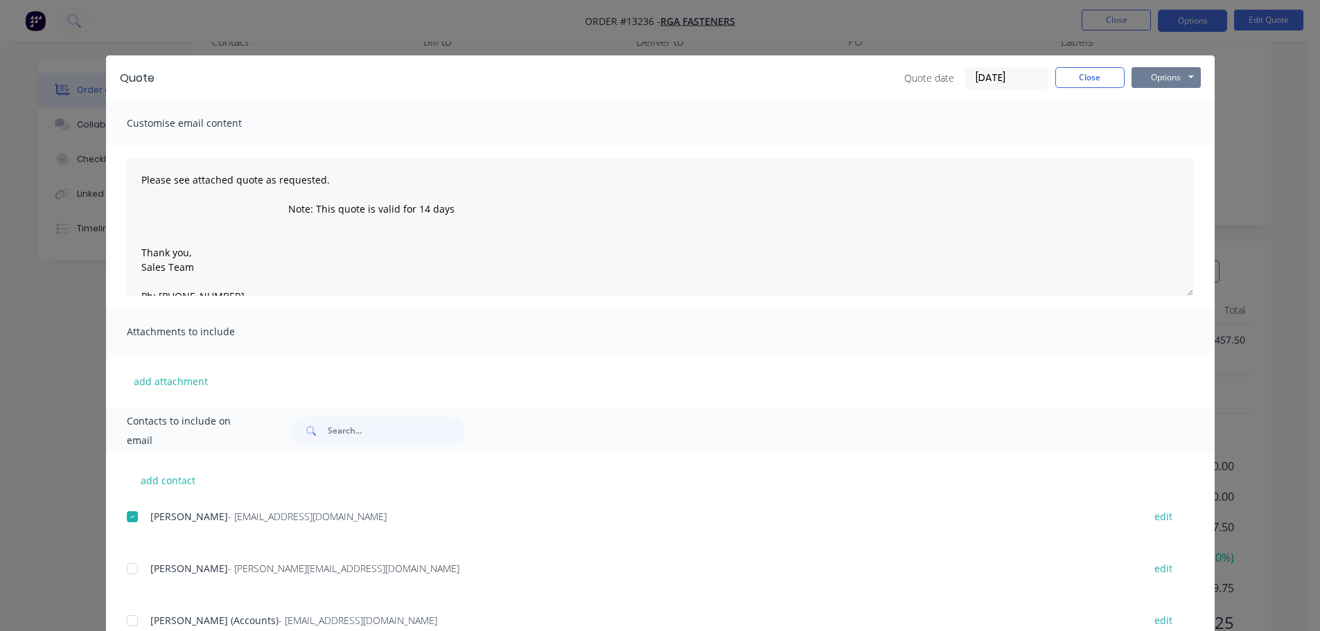
click at [1153, 76] on button "Options" at bounding box center [1166, 77] width 69 height 21
click at [1150, 105] on button "Preview" at bounding box center [1176, 102] width 89 height 23
click at [1169, 79] on button "Options" at bounding box center [1166, 77] width 69 height 21
click at [1162, 145] on button "Email" at bounding box center [1176, 148] width 89 height 23
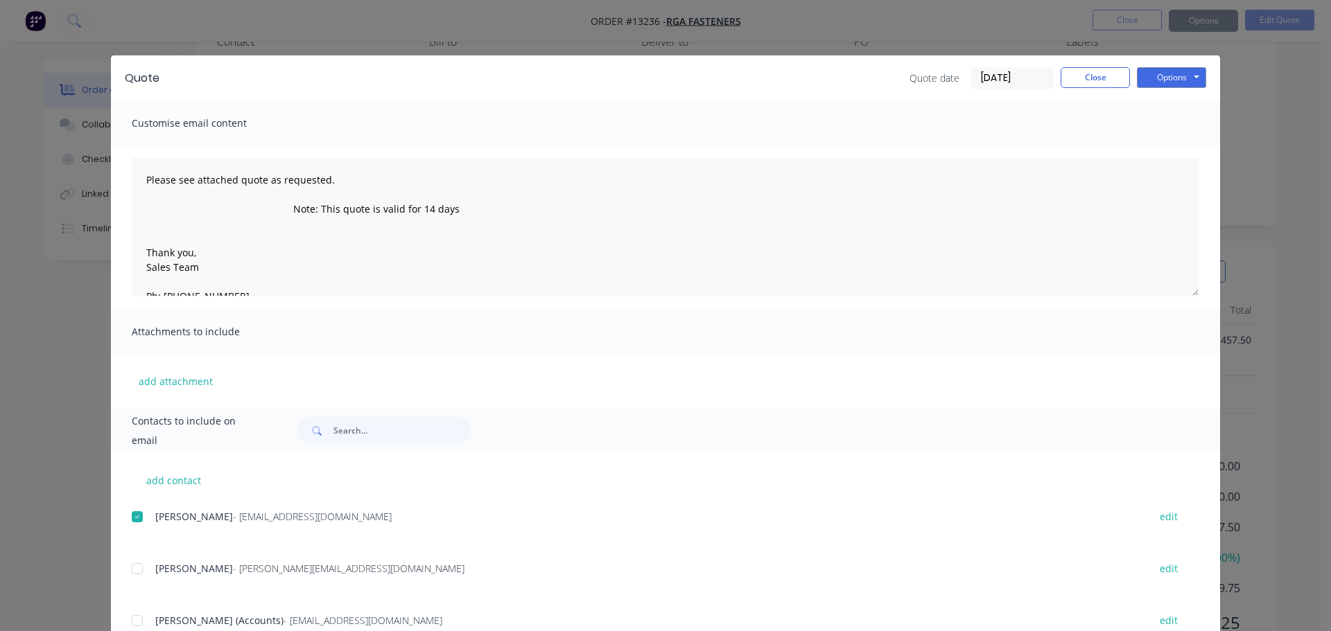
type textarea "Please see attached quote as requested. Note: This quote is valid for 14 days T…"
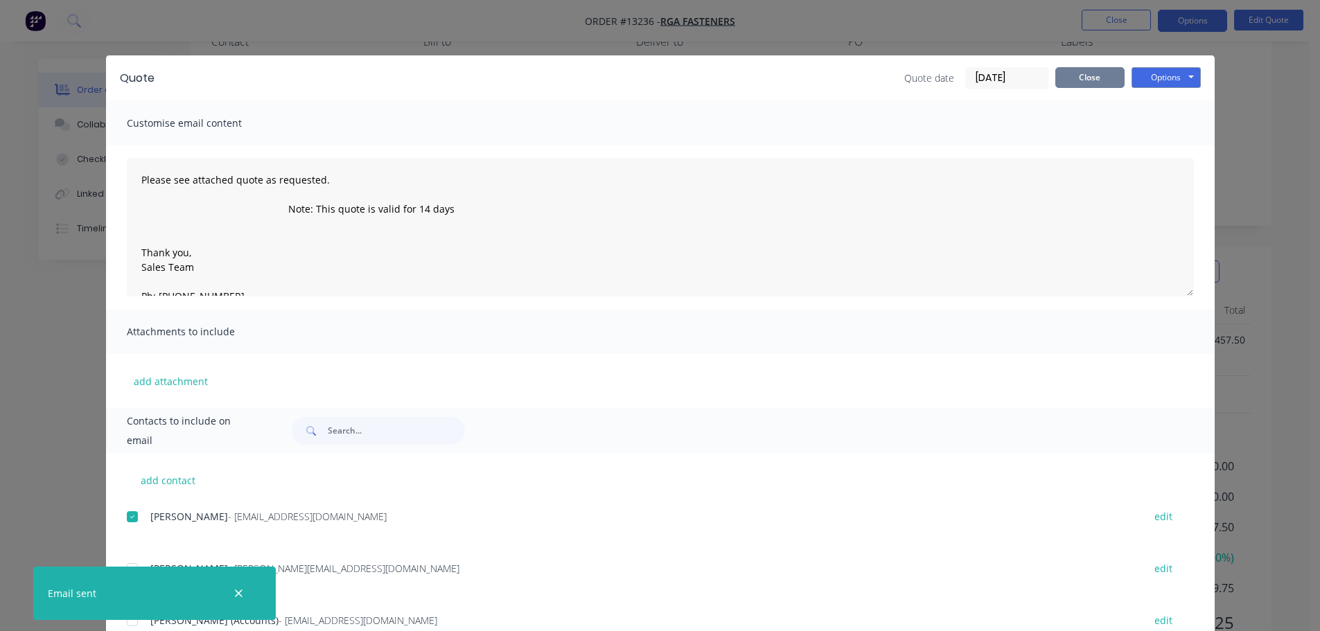
click at [1098, 76] on button "Close" at bounding box center [1090, 77] width 69 height 21
